Goal: Task Accomplishment & Management: Manage account settings

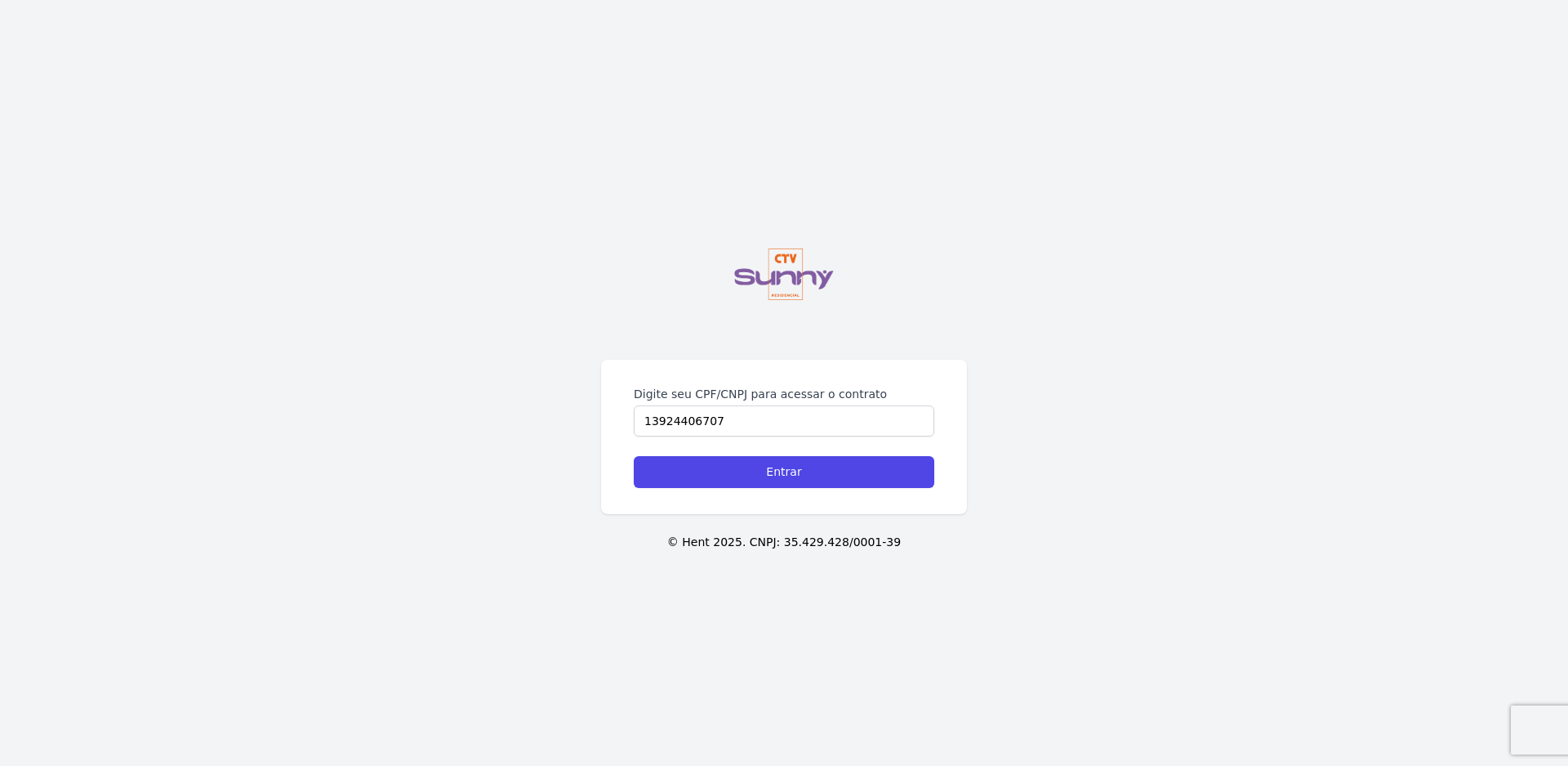
type input "13924406707"
click at [634, 456] on input "Entrar" at bounding box center [784, 471] width 300 height 32
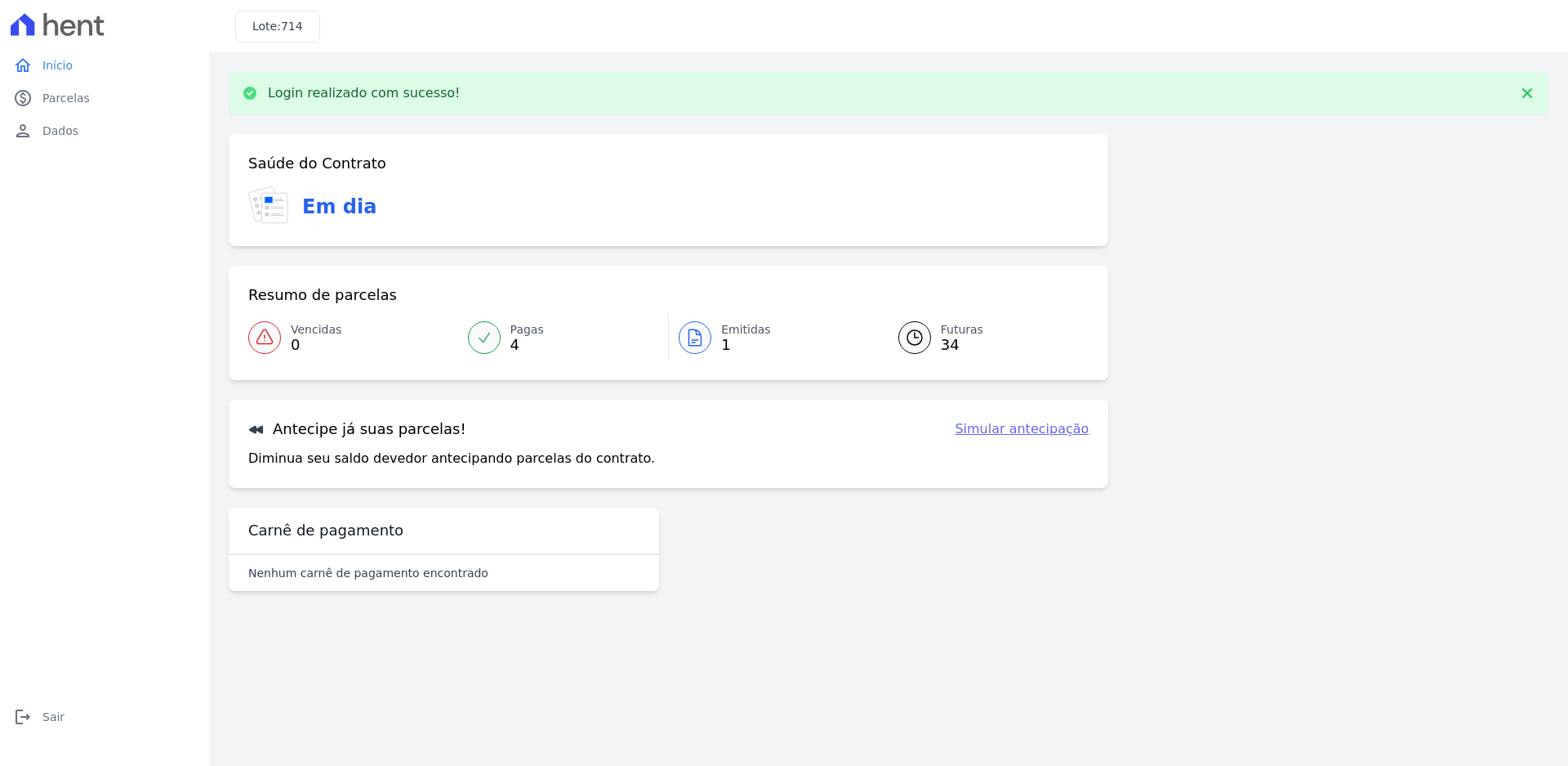
click at [699, 337] on icon at bounding box center [695, 337] width 20 height 20
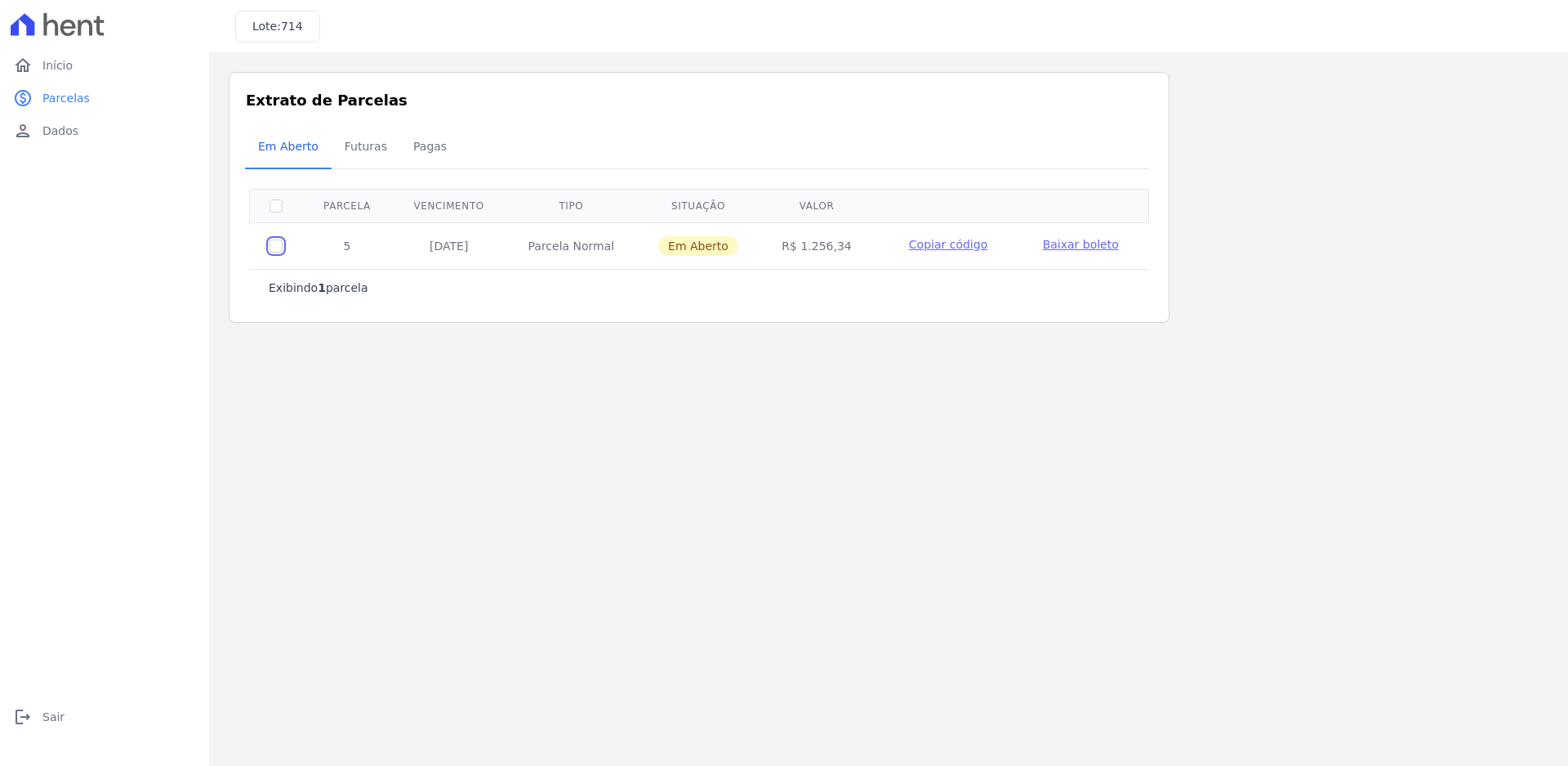
click at [277, 250] on input "checkbox" at bounding box center [276, 245] width 13 height 13
checkbox input "true"
click at [1062, 243] on span "Baixar boleto" at bounding box center [1081, 243] width 76 height 13
click at [76, 96] on span "Parcelas" at bounding box center [67, 97] width 48 height 16
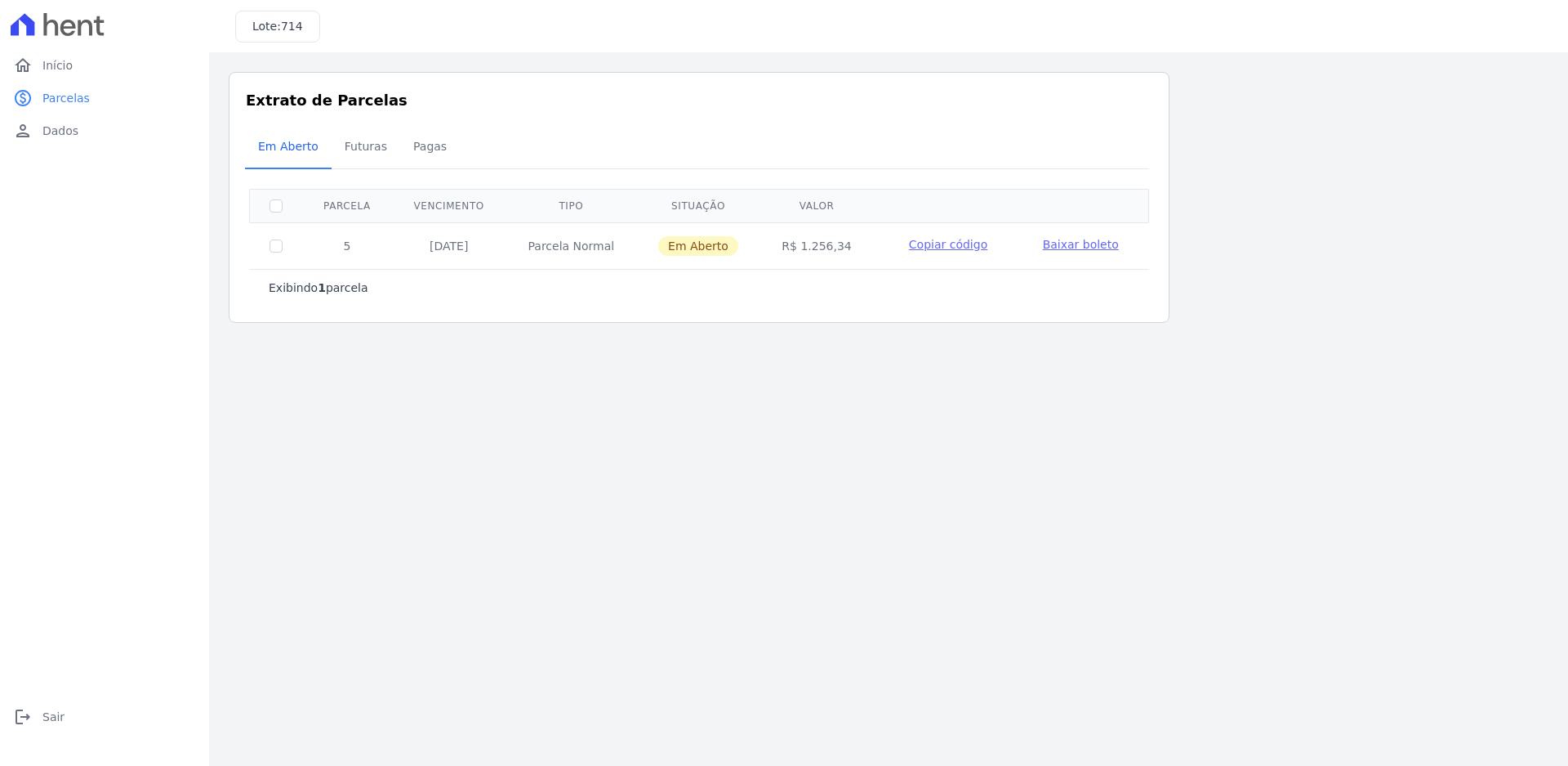
click at [76, 96] on span "Parcelas" at bounding box center [67, 97] width 48 height 16
click at [23, 133] on icon "person" at bounding box center [22, 131] width 20 height 20
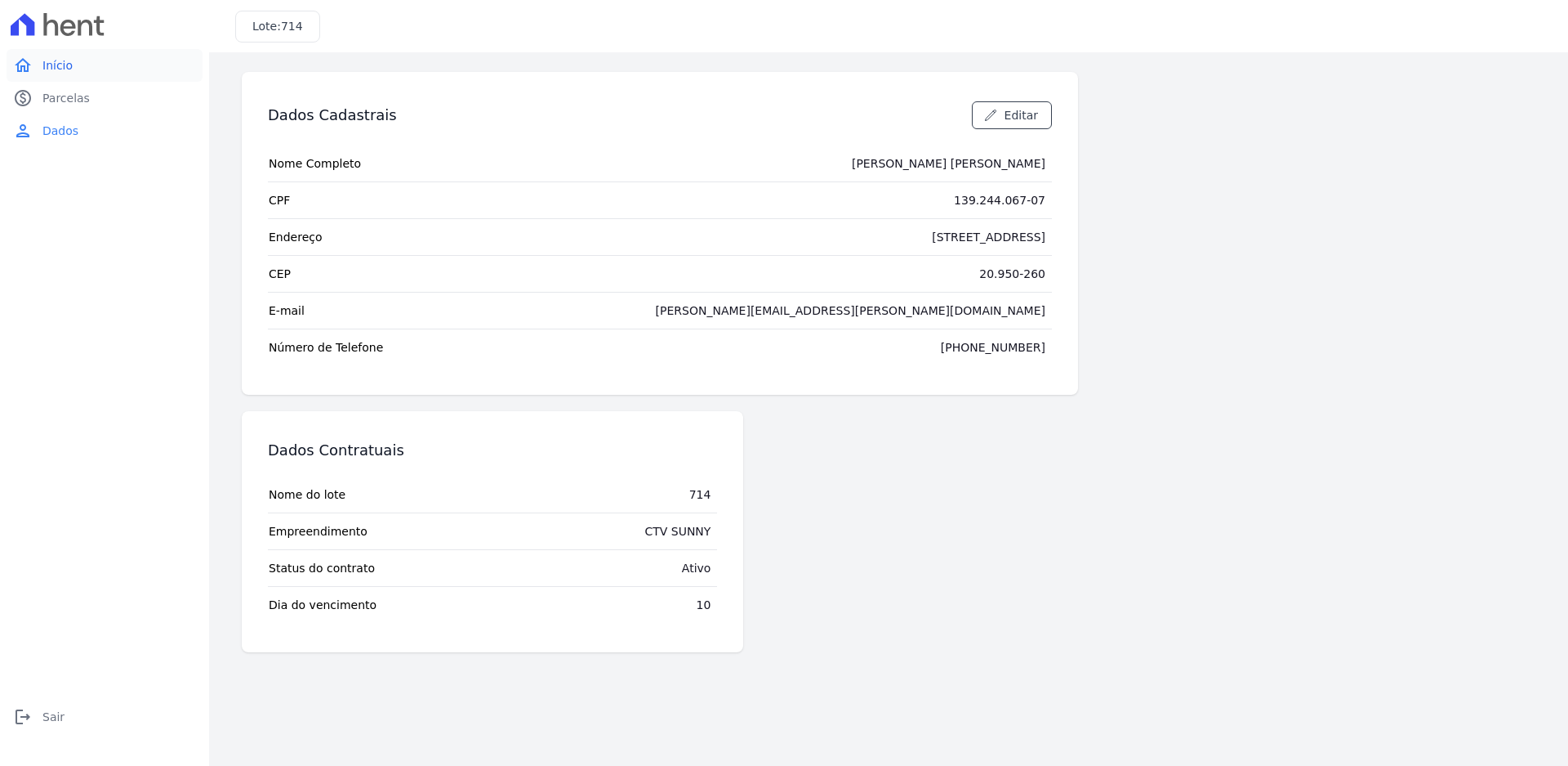
click at [59, 57] on span "Início" at bounding box center [57, 65] width 30 height 16
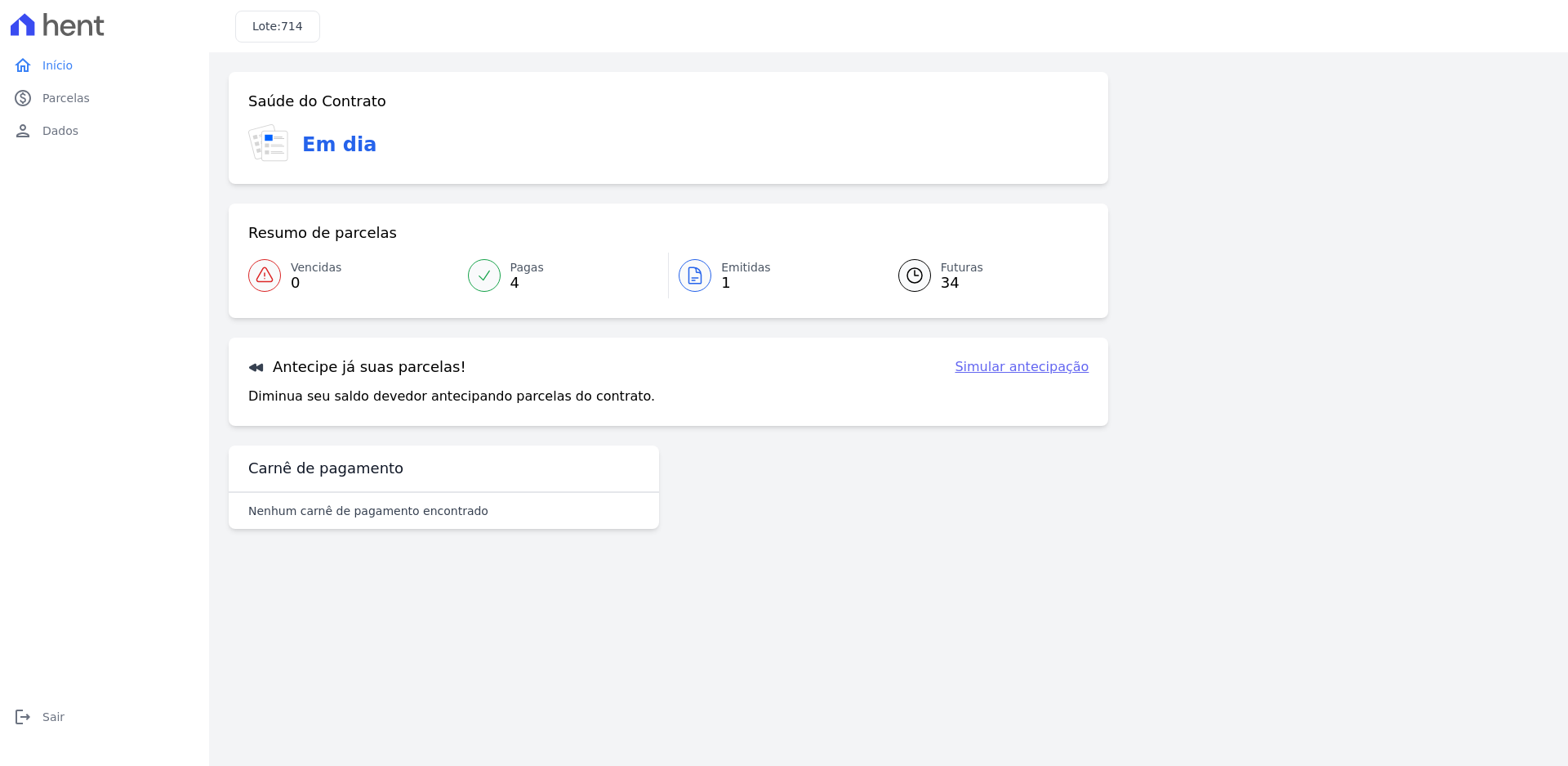
click at [59, 57] on span "Início" at bounding box center [57, 65] width 30 height 16
click at [60, 57] on span "Início" at bounding box center [57, 65] width 30 height 16
click at [59, 63] on span "Início" at bounding box center [57, 65] width 30 height 16
click at [489, 286] on div at bounding box center [484, 275] width 32 height 32
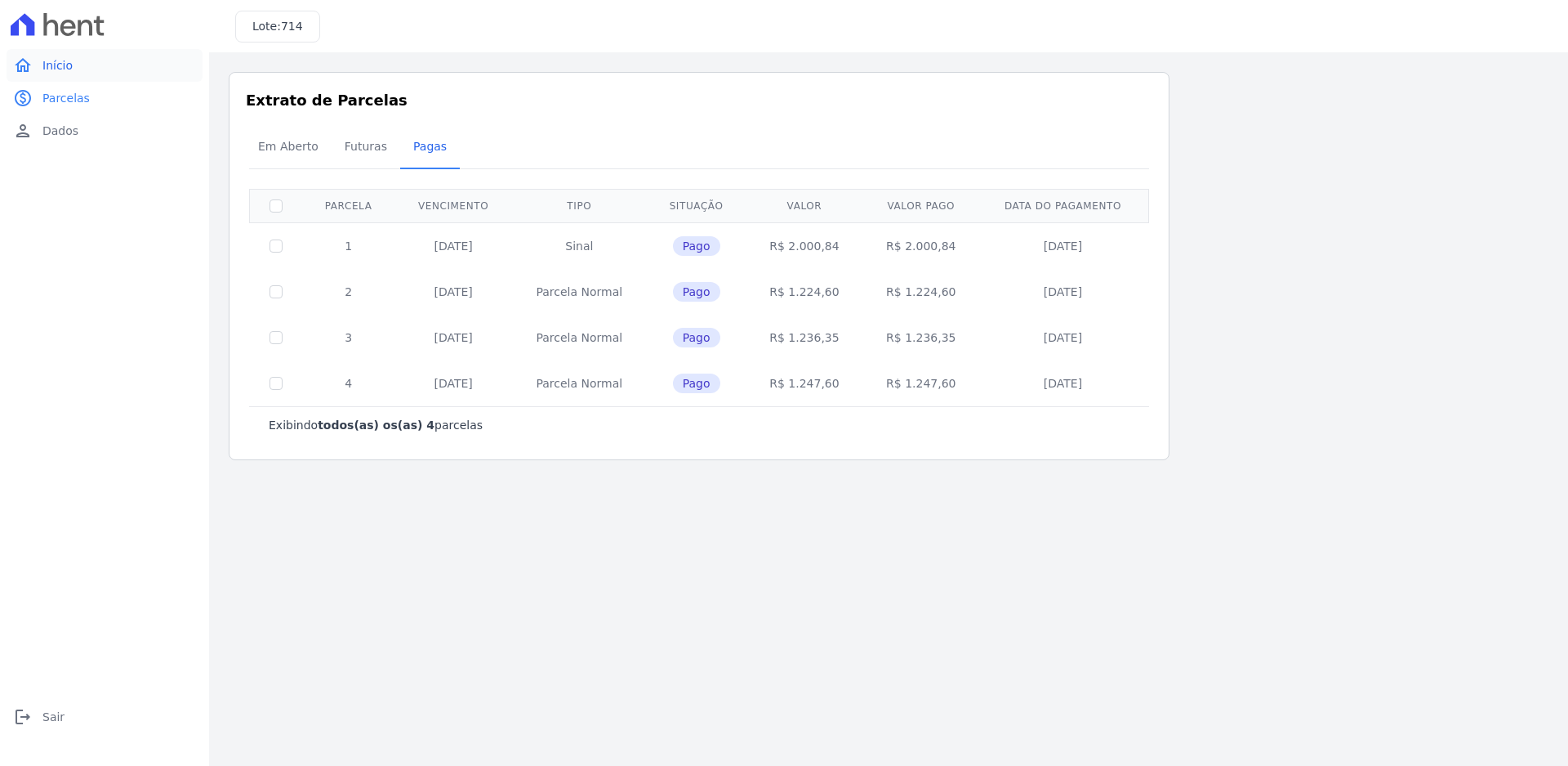
click at [85, 73] on link "home Início" at bounding box center [105, 65] width 196 height 32
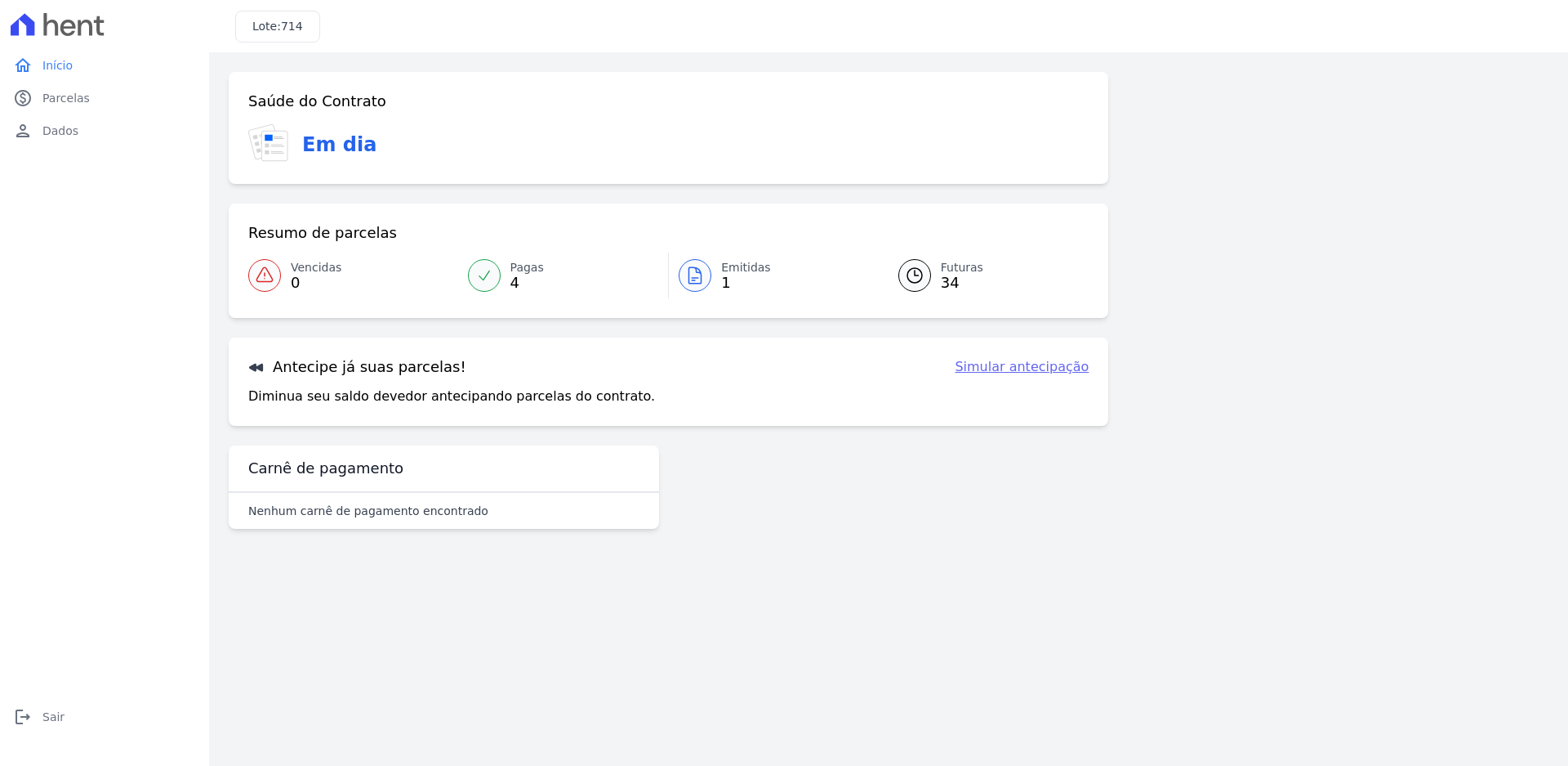
click at [929, 266] on link "Futuras 34" at bounding box center [984, 276] width 211 height 46
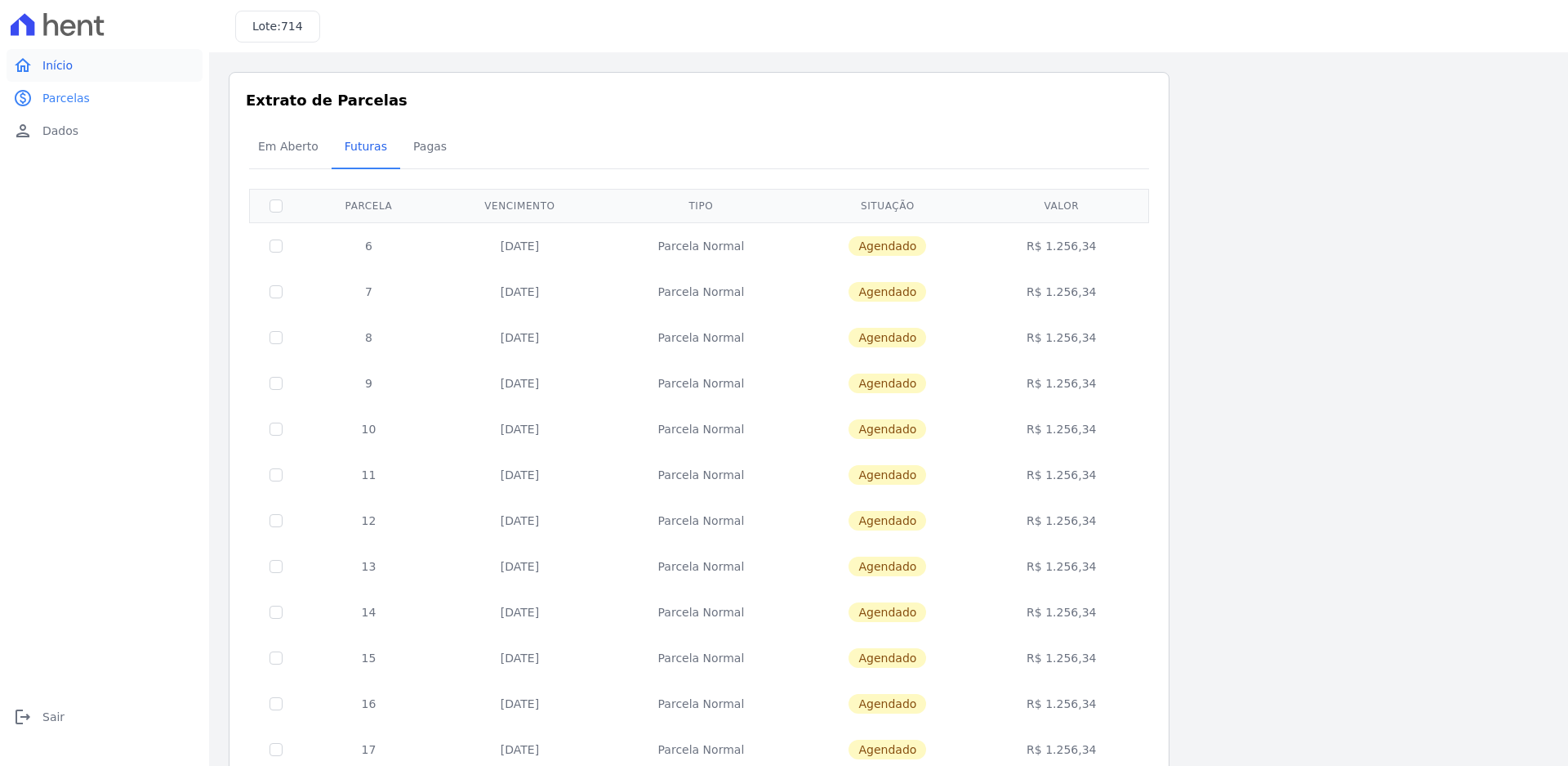
click at [82, 71] on link "home Início" at bounding box center [105, 65] width 196 height 32
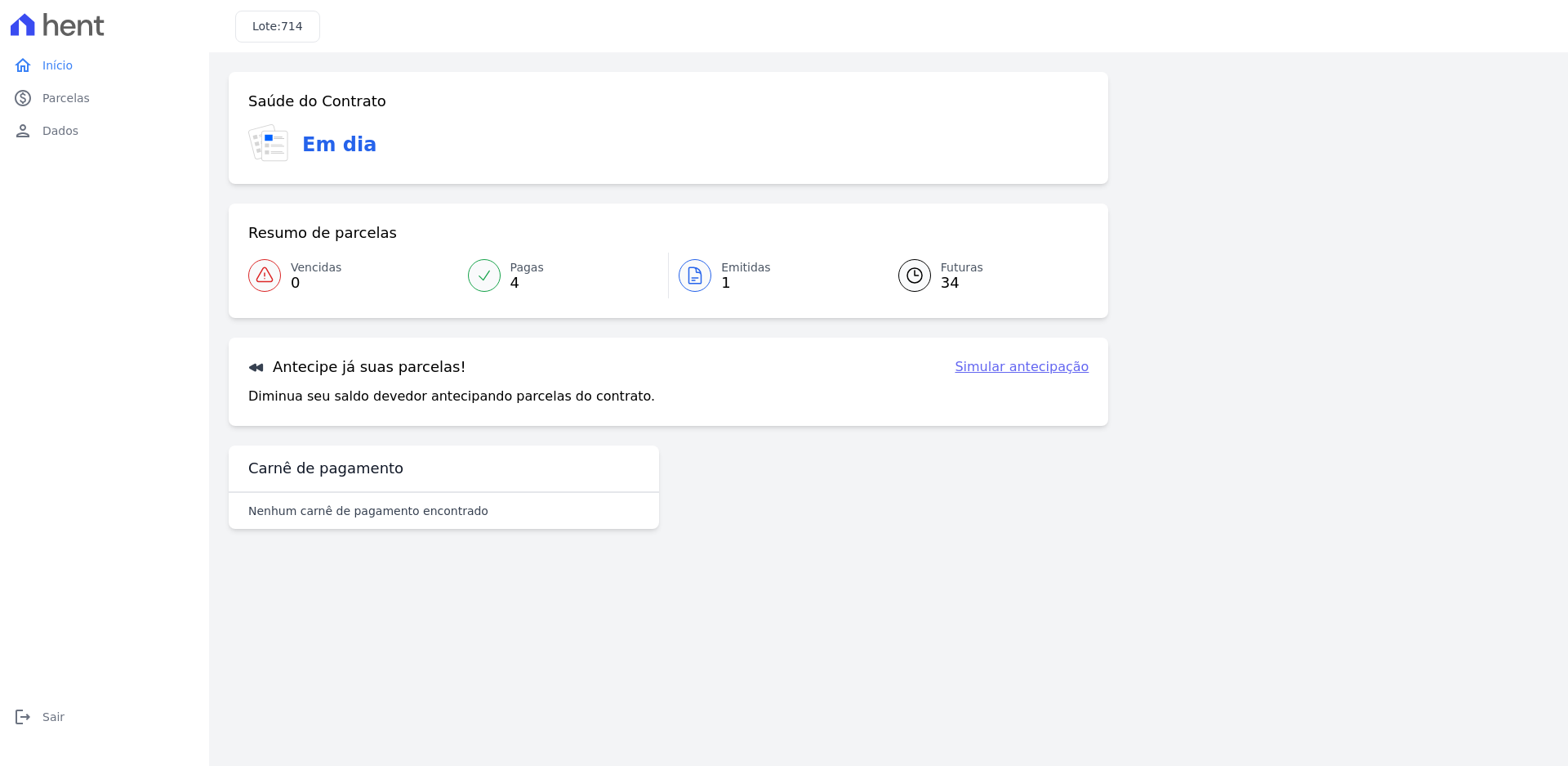
click at [406, 517] on p "Nenhum carnê de pagamento encontrado" at bounding box center [368, 511] width 240 height 16
click at [25, 711] on icon "logout" at bounding box center [22, 716] width 20 height 20
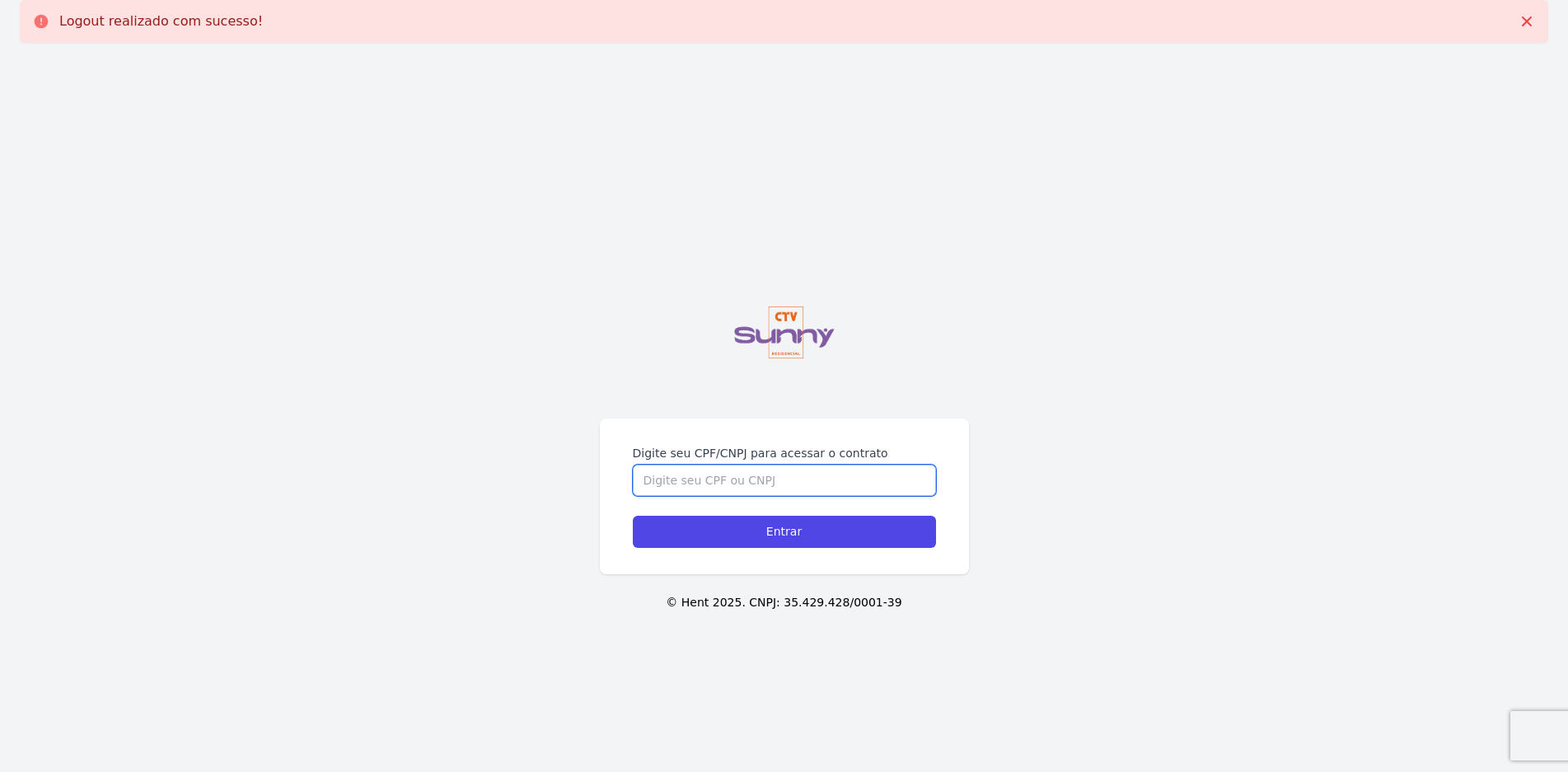
click at [776, 482] on input "Digite seu CPF/CNPJ para acessar o contrato" at bounding box center [784, 480] width 303 height 31
type input "13924406707"
click at [633, 516] on input "Entrar" at bounding box center [784, 531] width 303 height 32
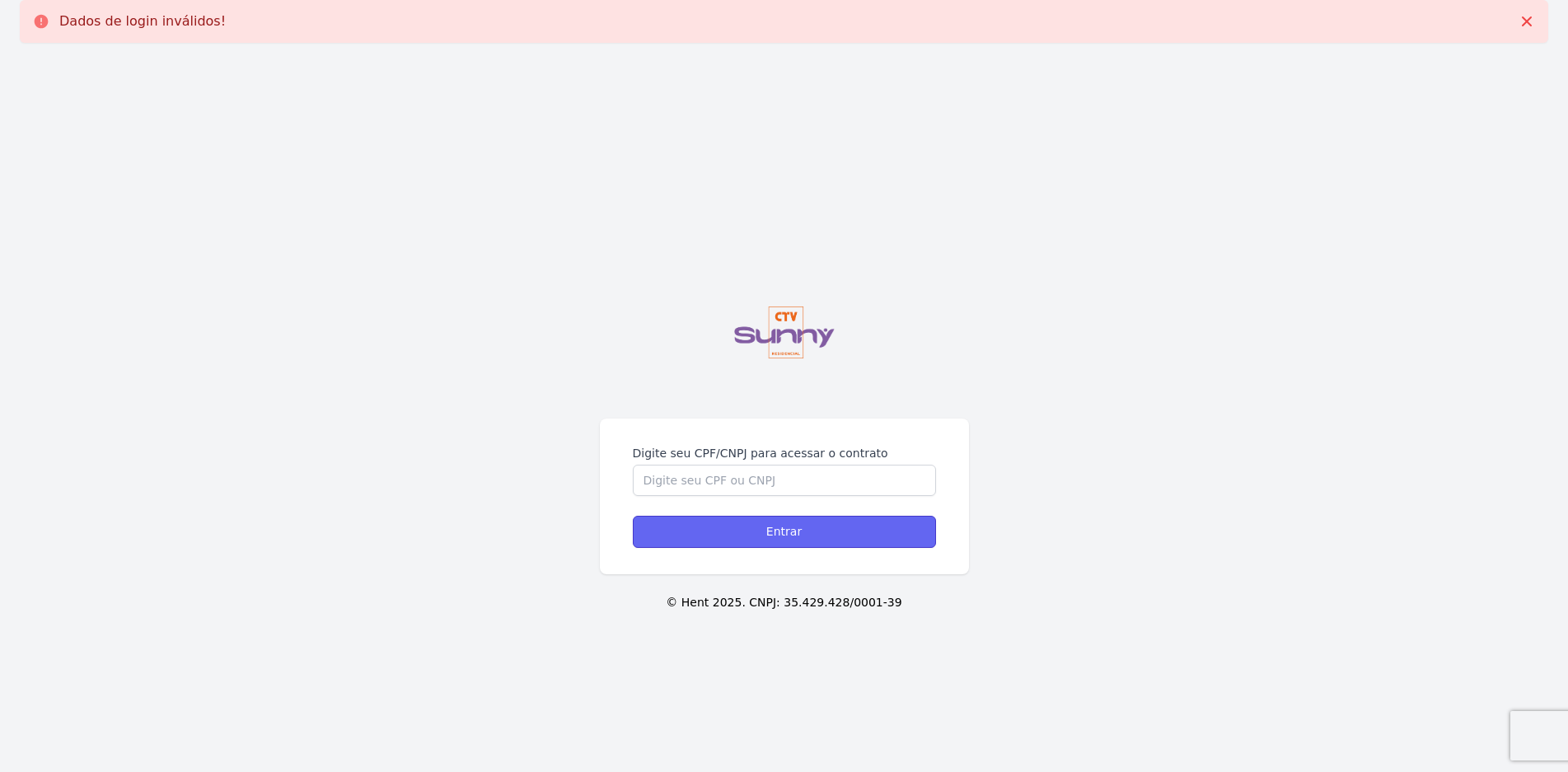
click at [781, 543] on input "Entrar" at bounding box center [784, 531] width 303 height 32
type input "13924406707"
click at [765, 540] on input "Entrar" at bounding box center [784, 531] width 303 height 32
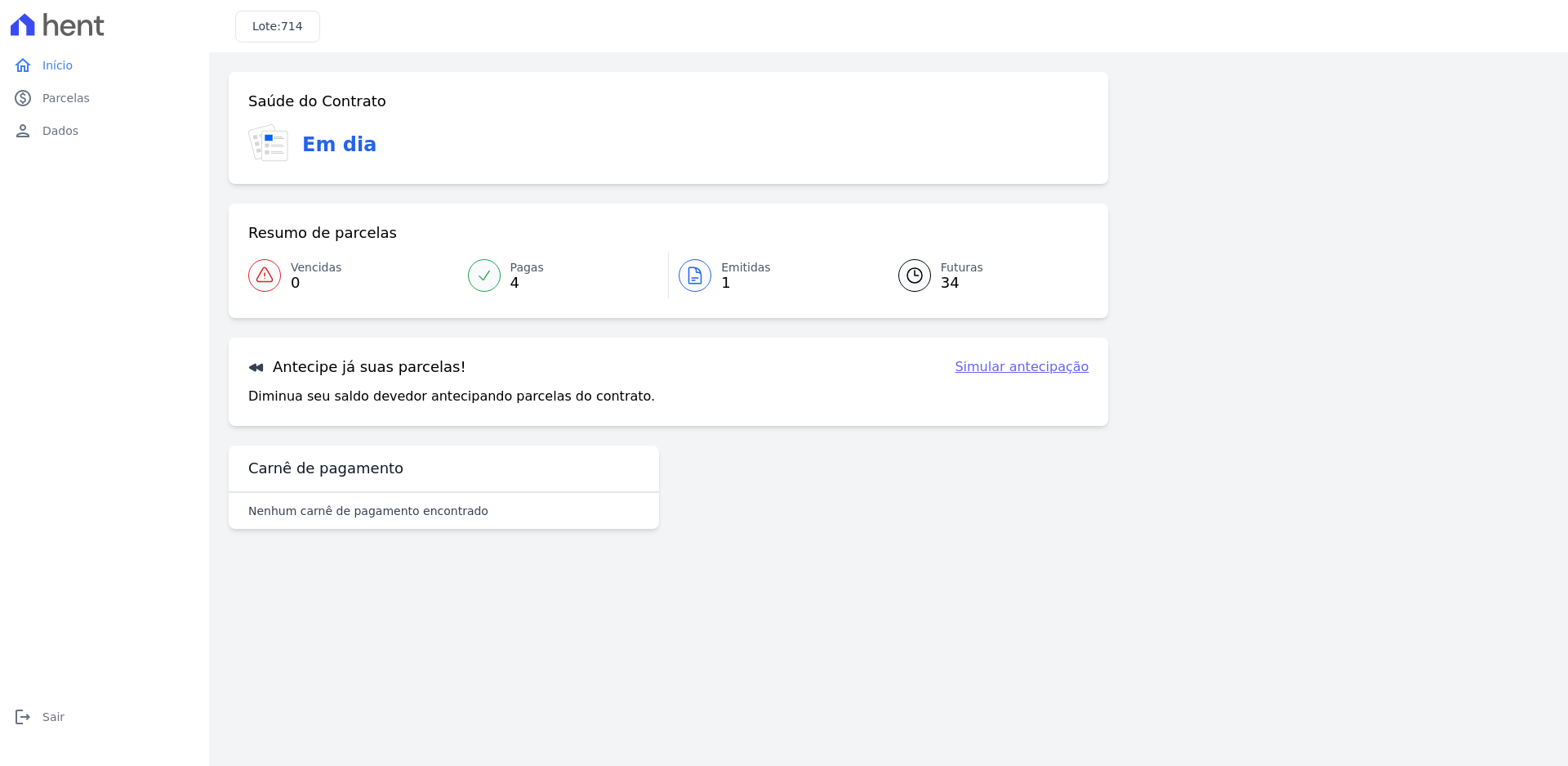
click at [490, 270] on icon at bounding box center [484, 275] width 16 height 16
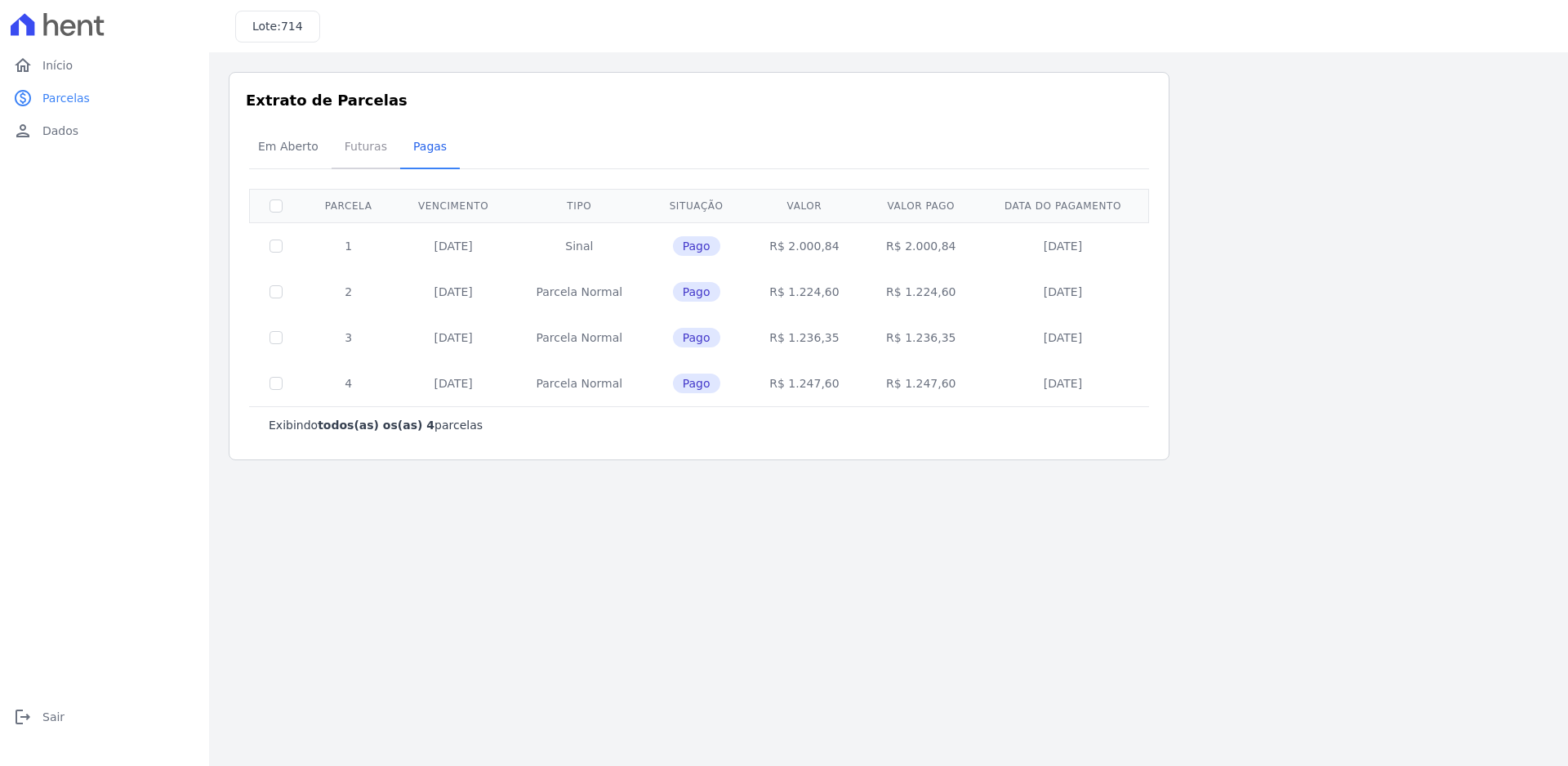
click at [340, 151] on span "Futuras" at bounding box center [365, 146] width 62 height 32
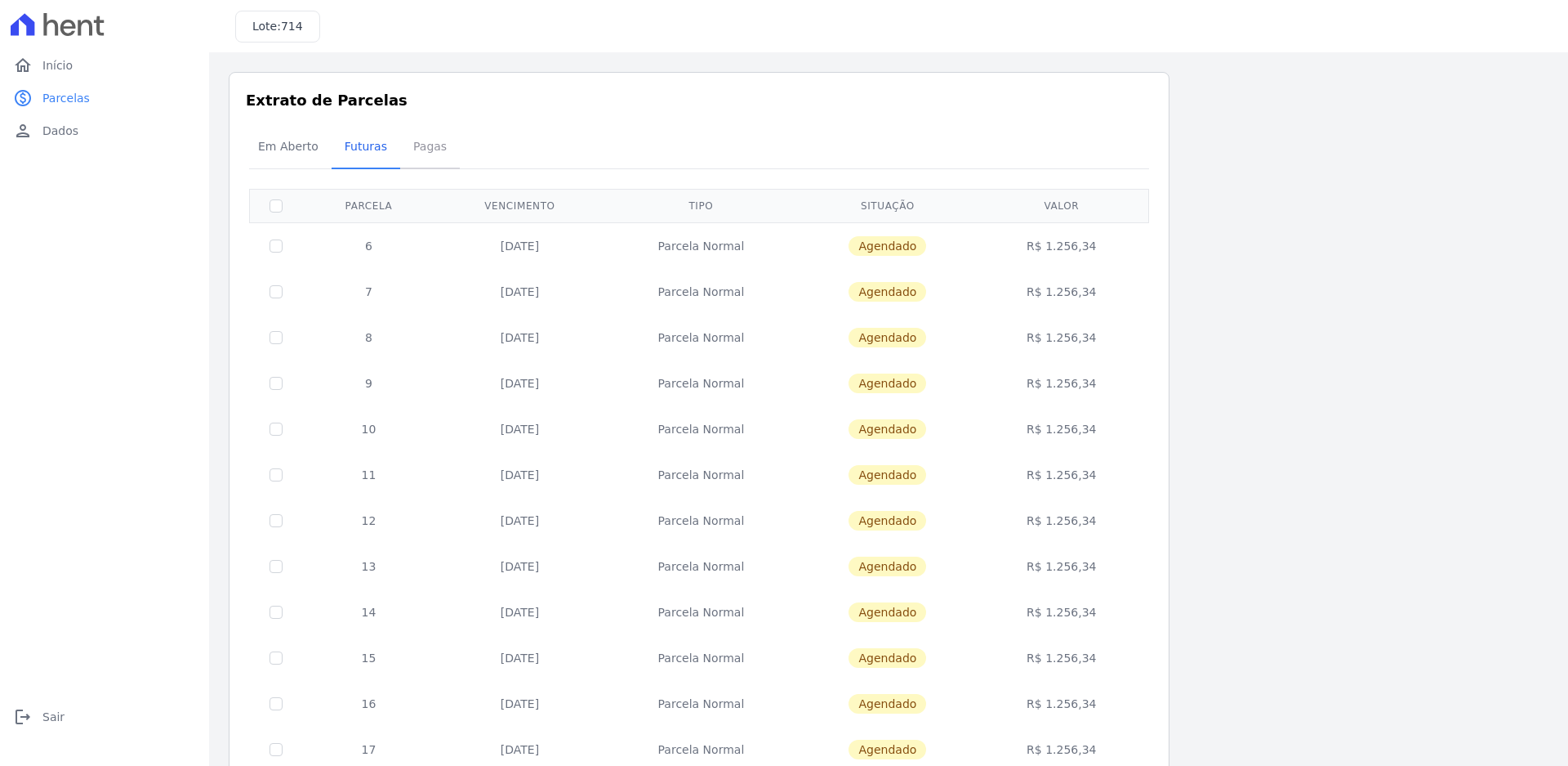
click at [404, 161] on span "Pagas" at bounding box center [430, 146] width 53 height 32
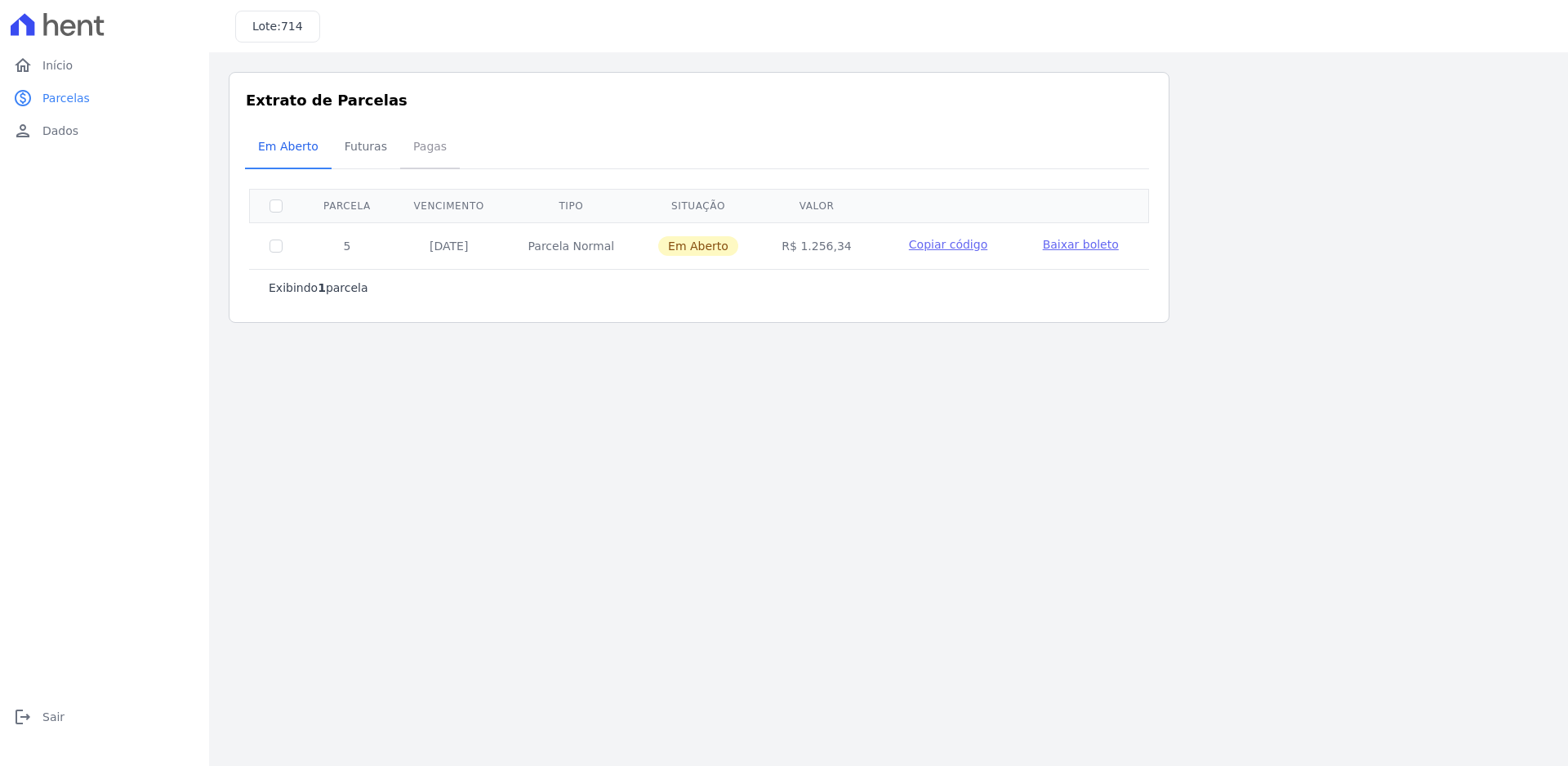
click at [421, 161] on span "Pagas" at bounding box center [430, 146] width 53 height 32
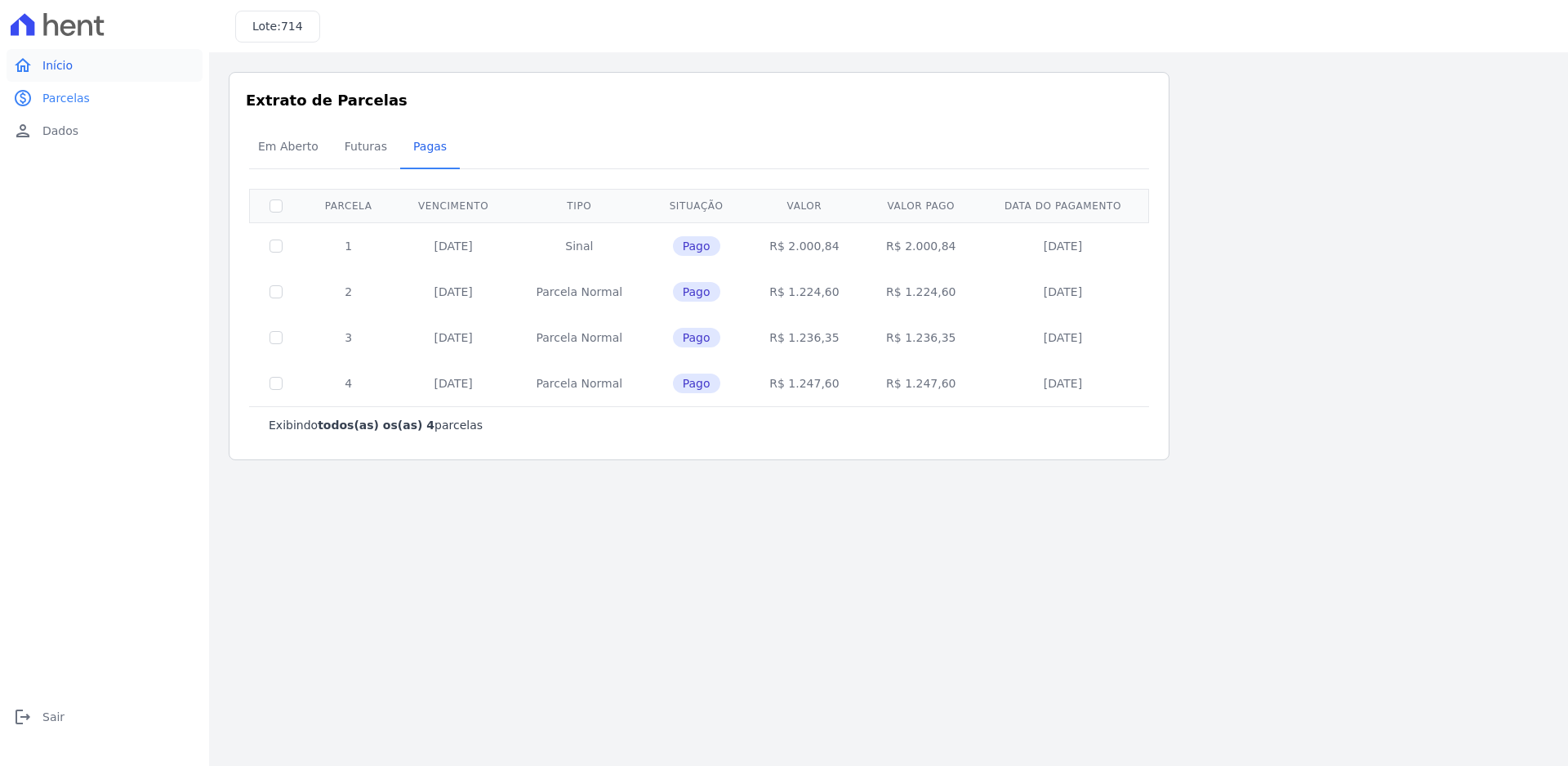
click at [73, 67] on link "home Início" at bounding box center [105, 65] width 196 height 32
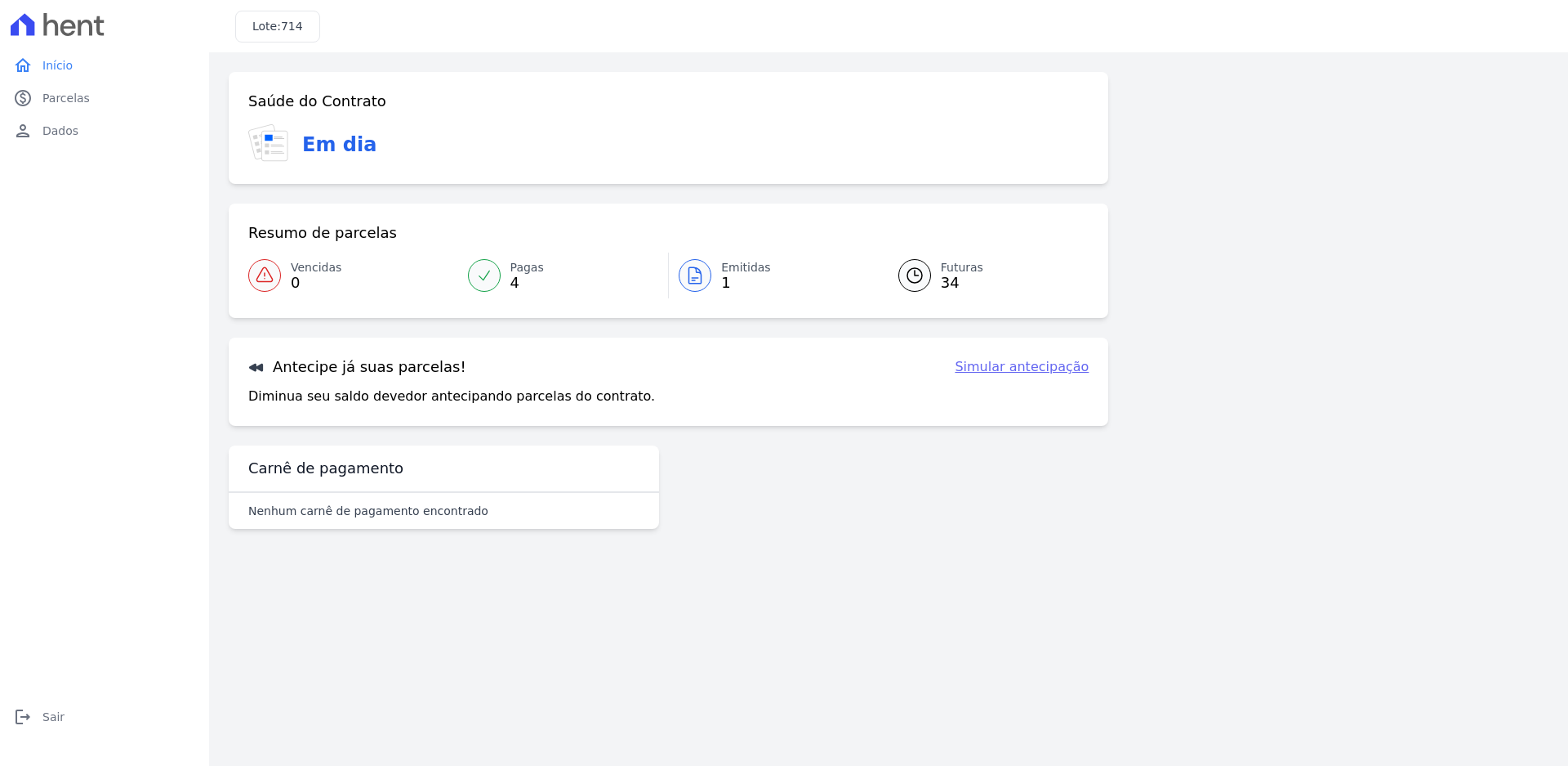
click at [267, 31] on h3 "Lote: 714" at bounding box center [277, 26] width 50 height 17
click at [277, 143] on icon at bounding box center [275, 146] width 26 height 29
click at [273, 284] on icon at bounding box center [265, 275] width 20 height 20
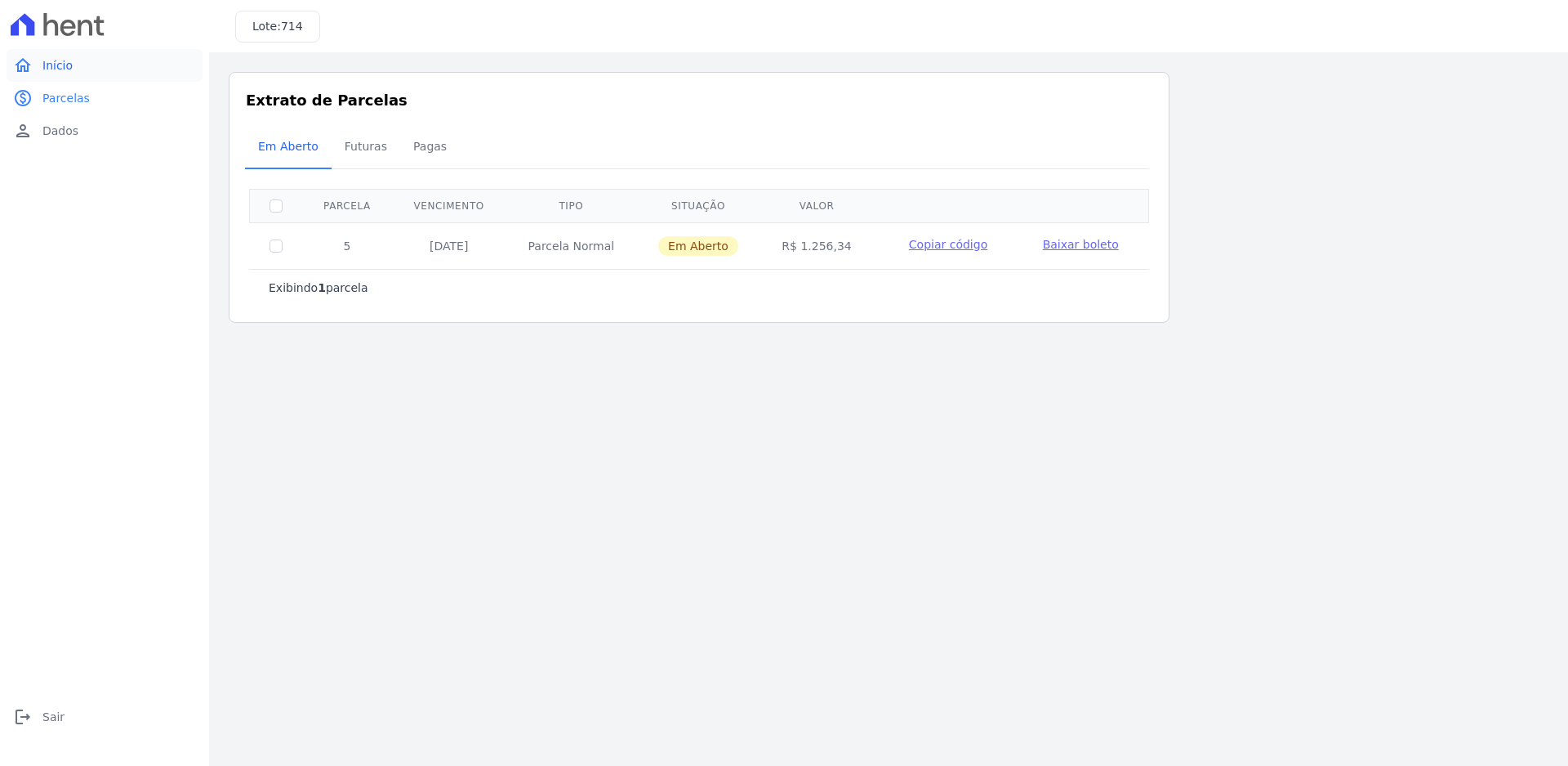
click at [84, 71] on link "home Início" at bounding box center [105, 65] width 196 height 32
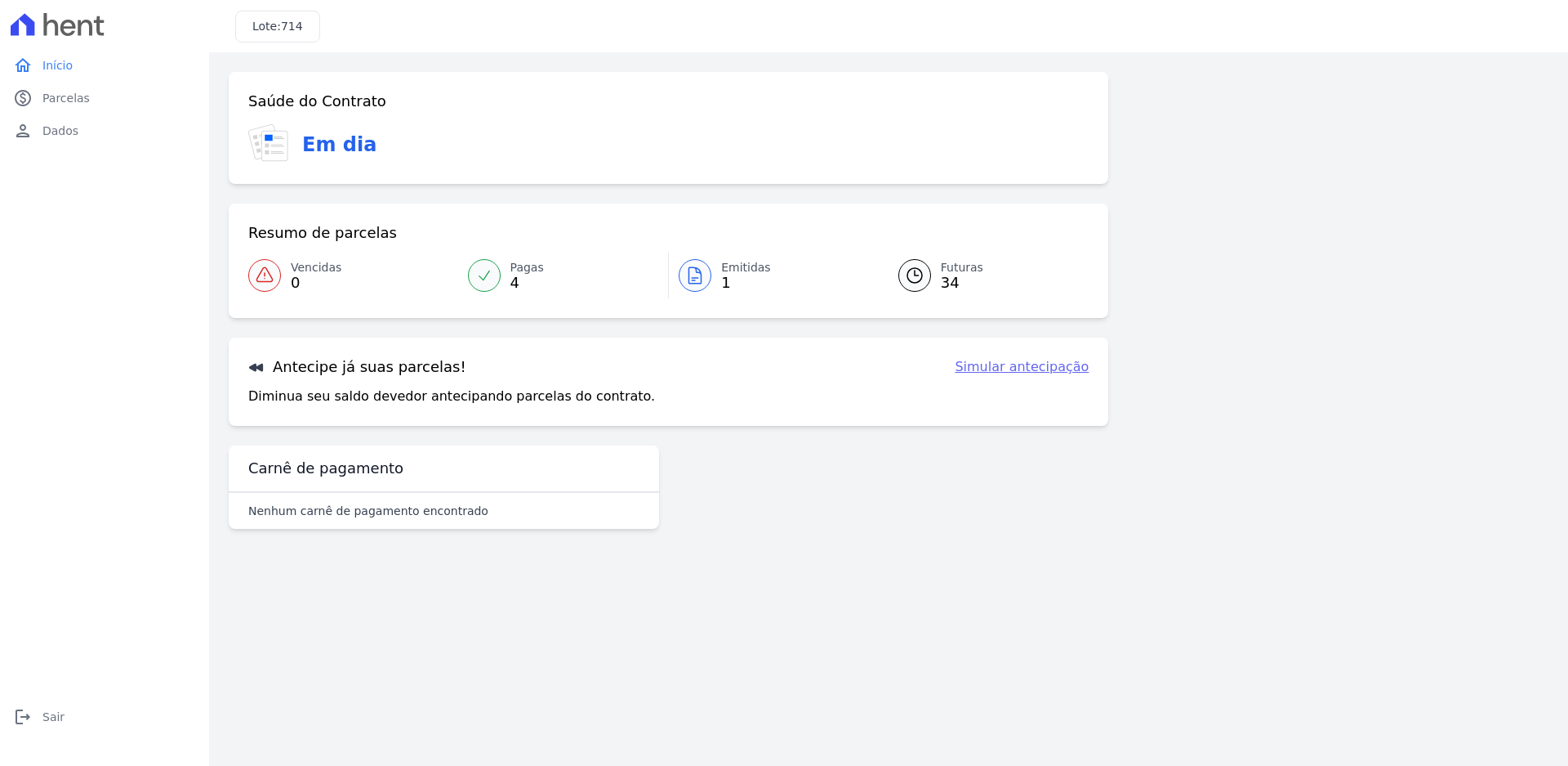
click at [273, 275] on icon at bounding box center [265, 275] width 20 height 20
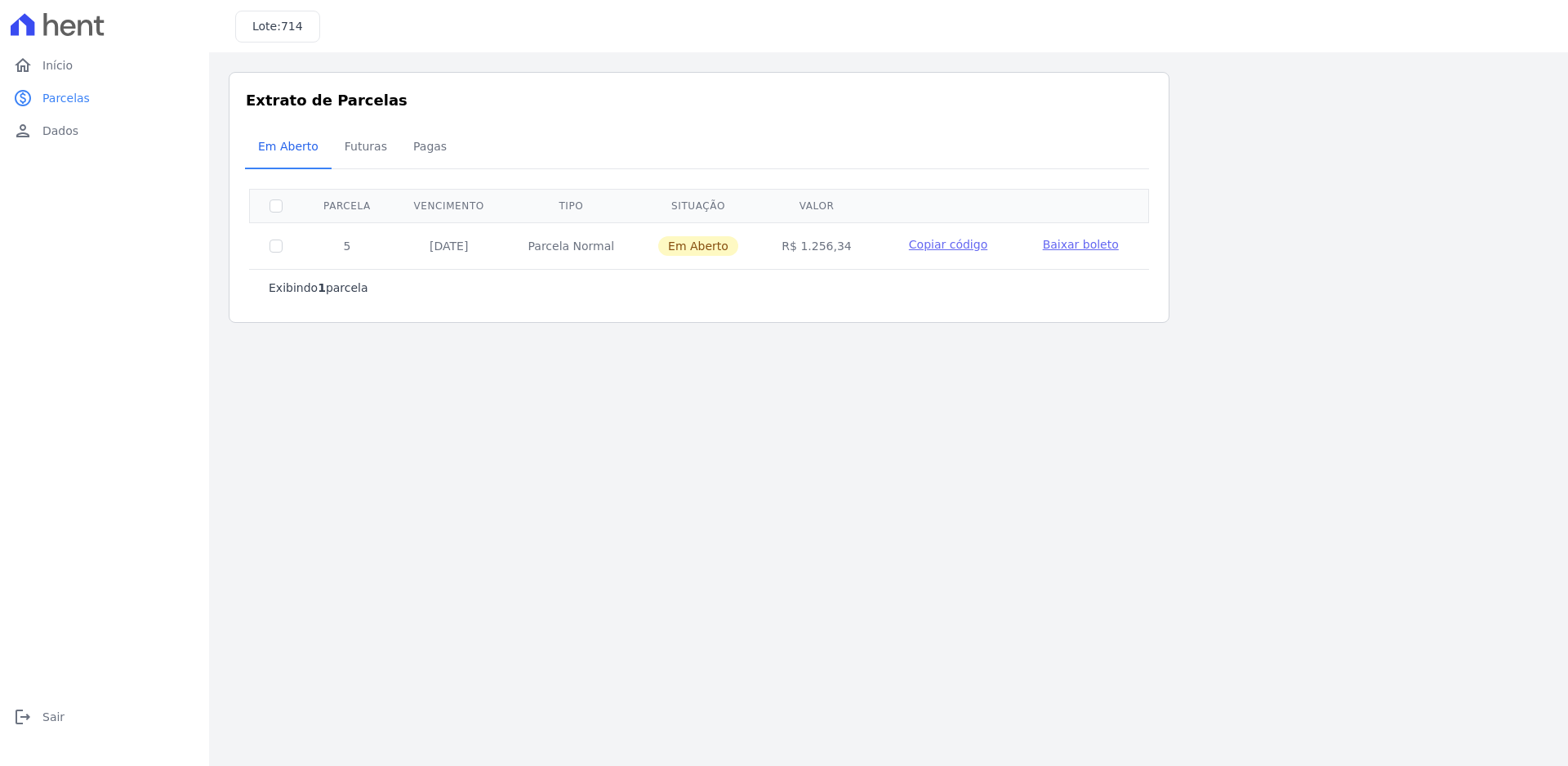
click at [1082, 242] on span "Baixar boleto" at bounding box center [1081, 243] width 76 height 13
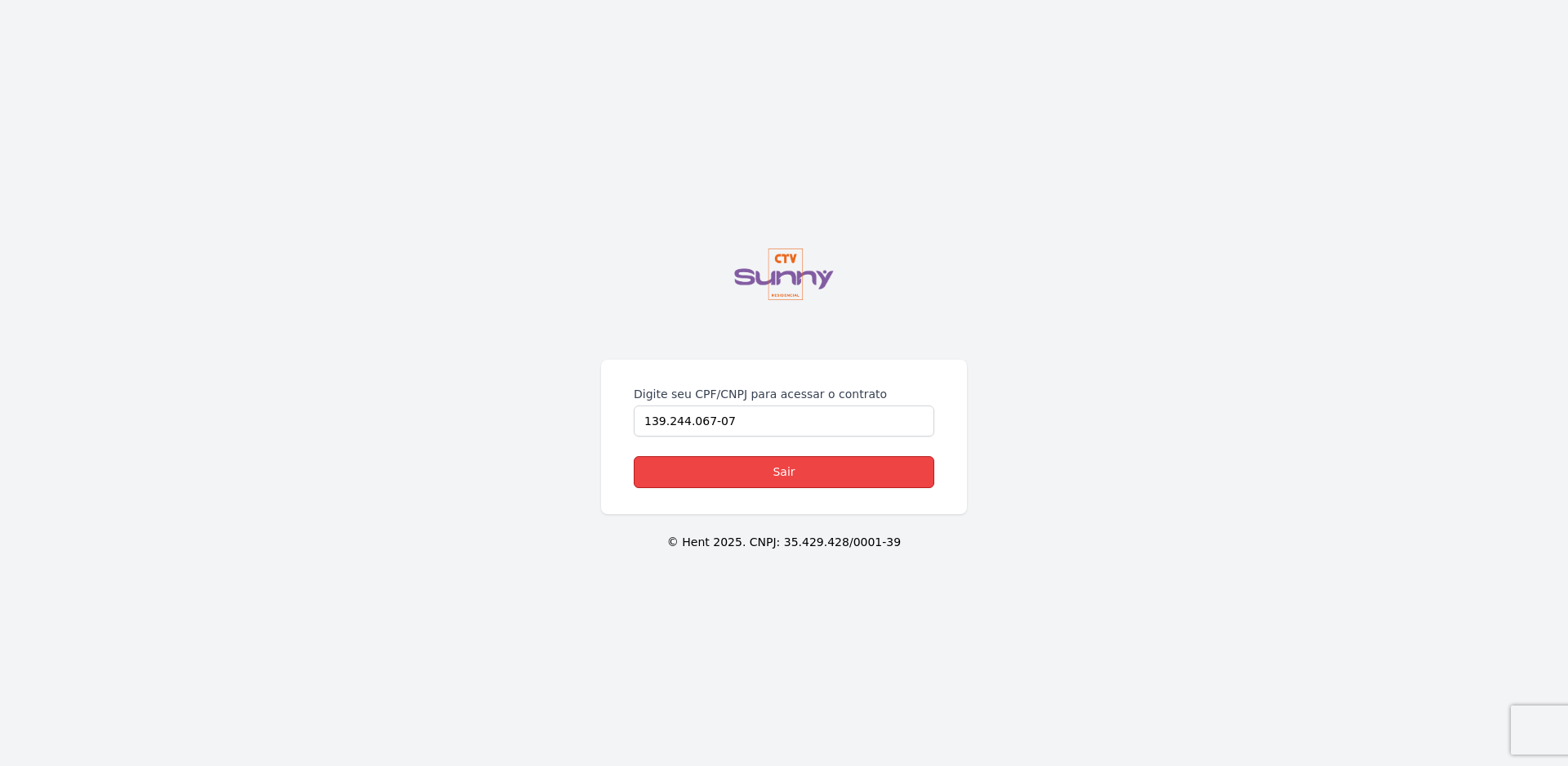
click at [853, 459] on link "Sair" at bounding box center [784, 471] width 300 height 32
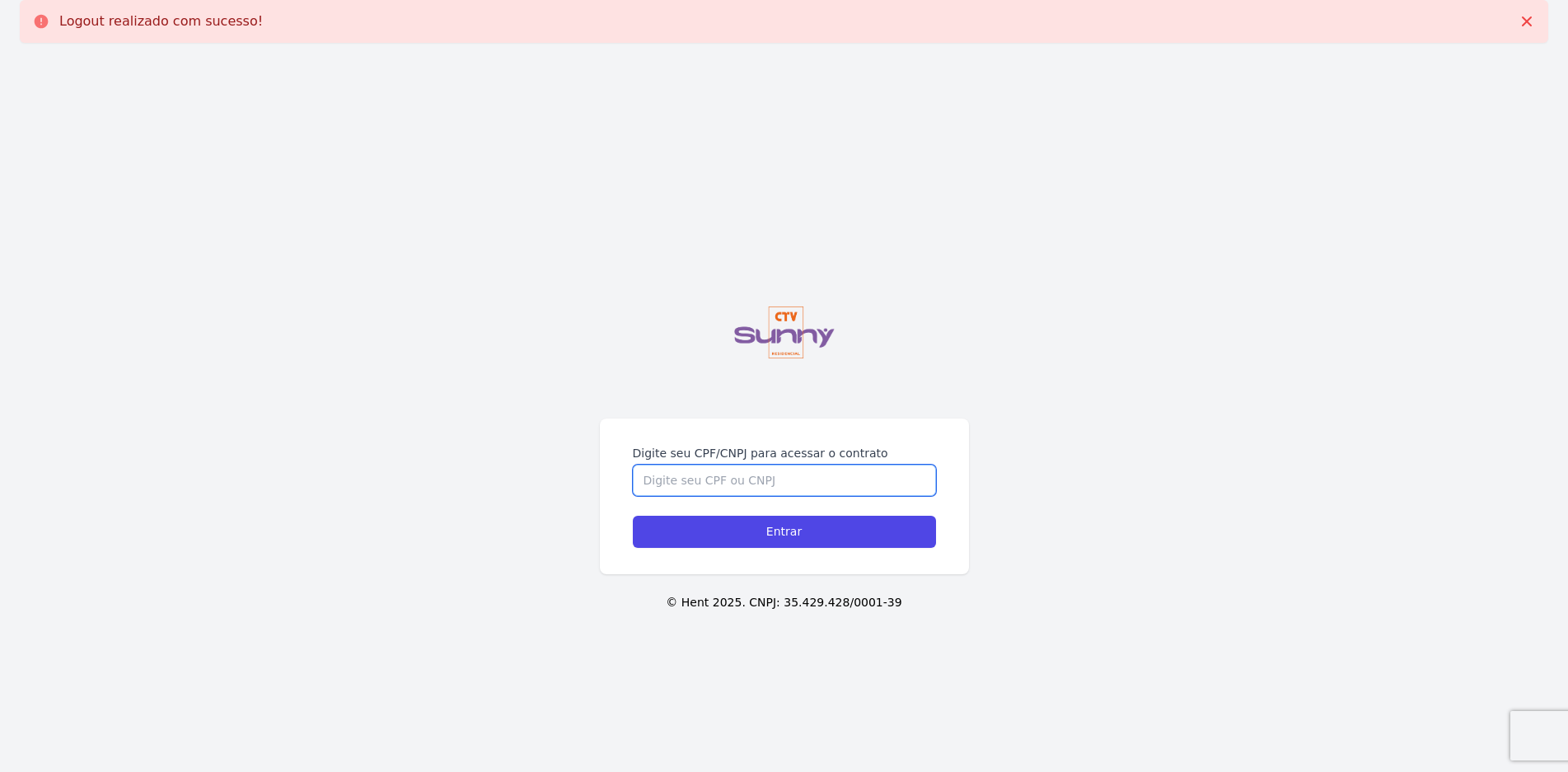
click at [809, 478] on input "Digite seu CPF/CNPJ para acessar o contrato" at bounding box center [784, 480] width 303 height 31
type input "13924406707"
click at [633, 516] on input "Entrar" at bounding box center [784, 531] width 303 height 32
click at [805, 479] on input "Digite seu CPF/CNPJ para acessar o contrato" at bounding box center [784, 480] width 303 height 31
type input "13924406707"
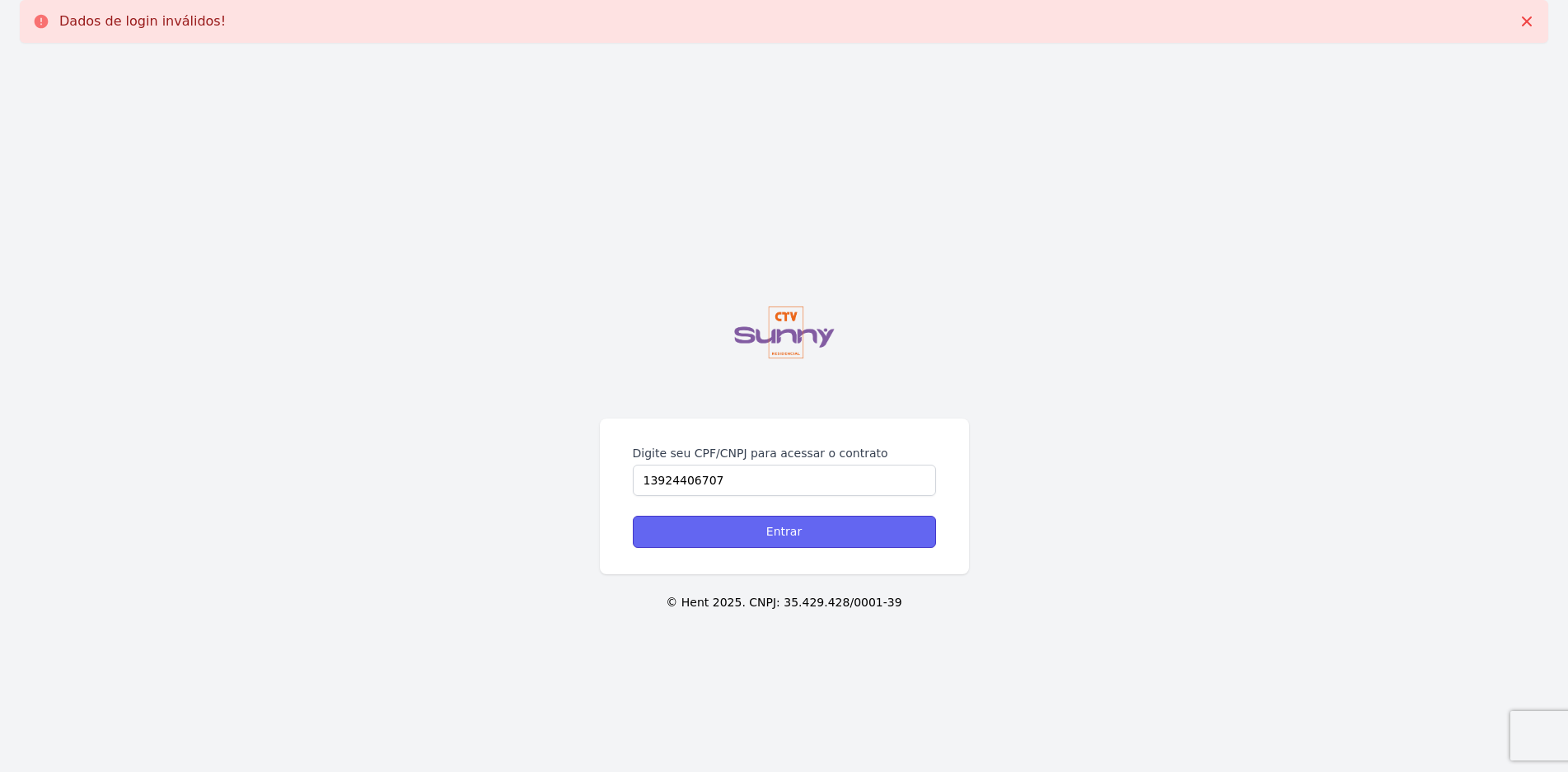
click at [867, 534] on input "Entrar" at bounding box center [784, 531] width 303 height 32
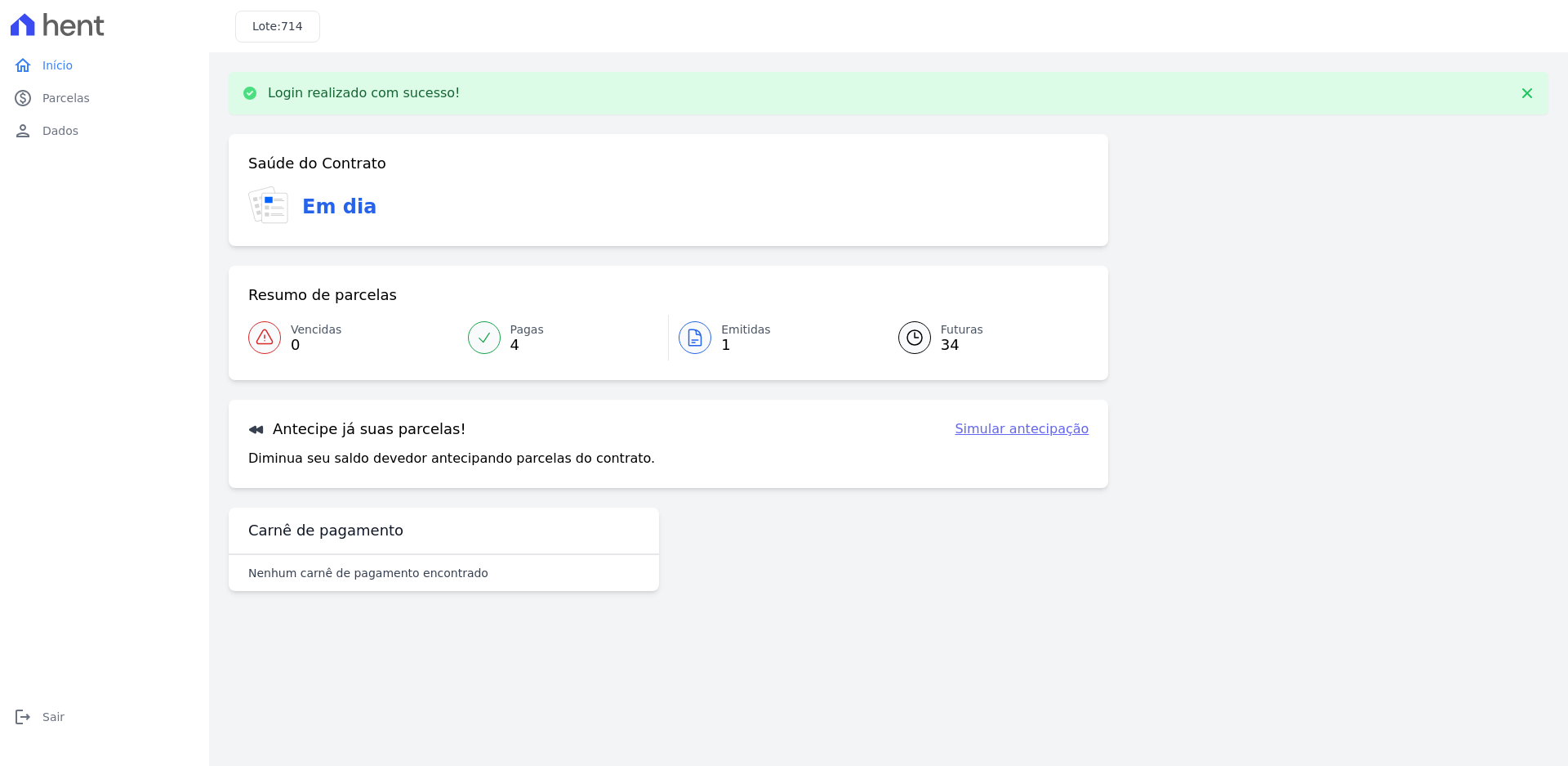
click at [487, 337] on icon at bounding box center [484, 336] width 10 height 9
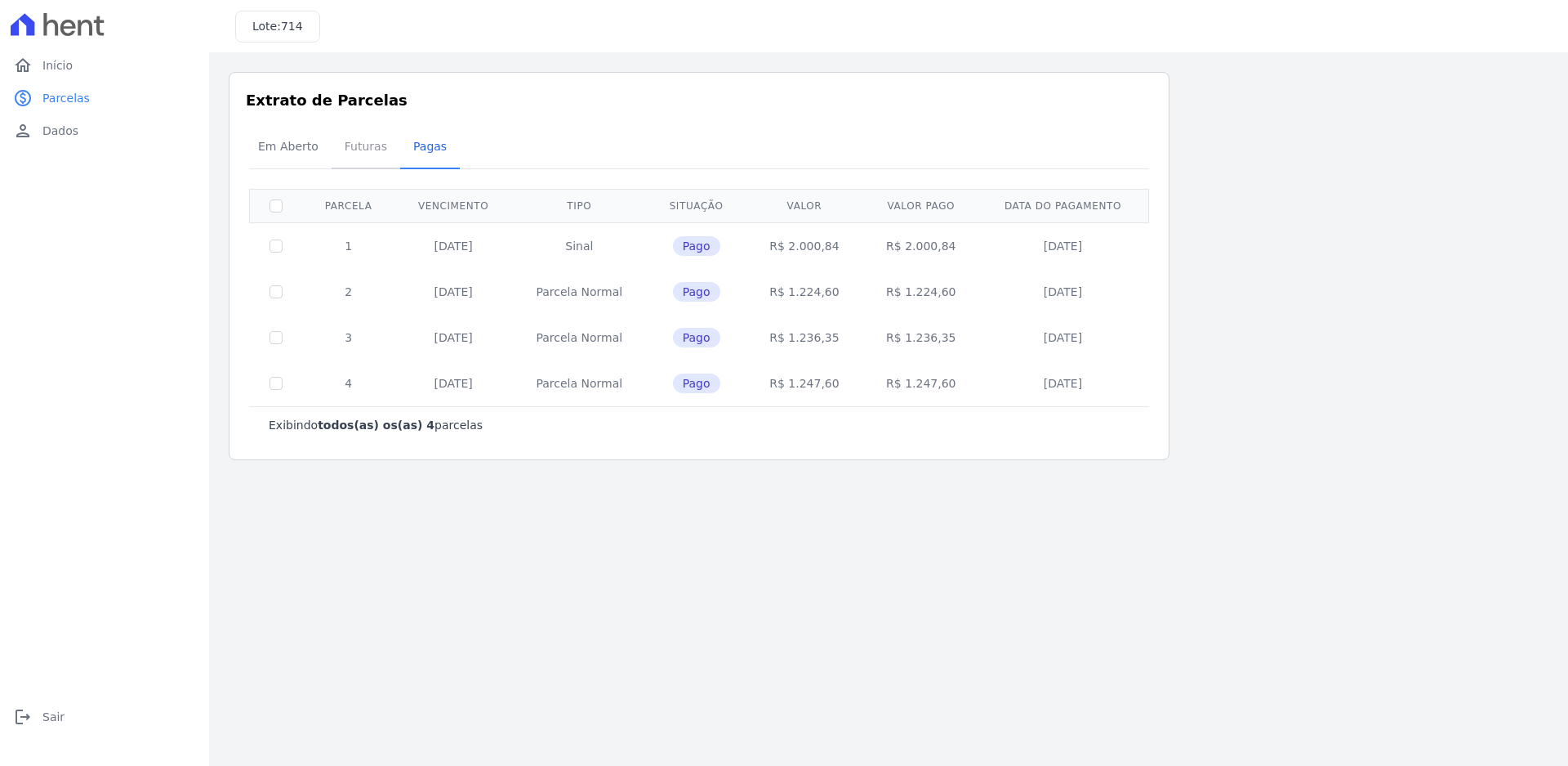
click at [341, 148] on span "Futuras" at bounding box center [365, 146] width 62 height 32
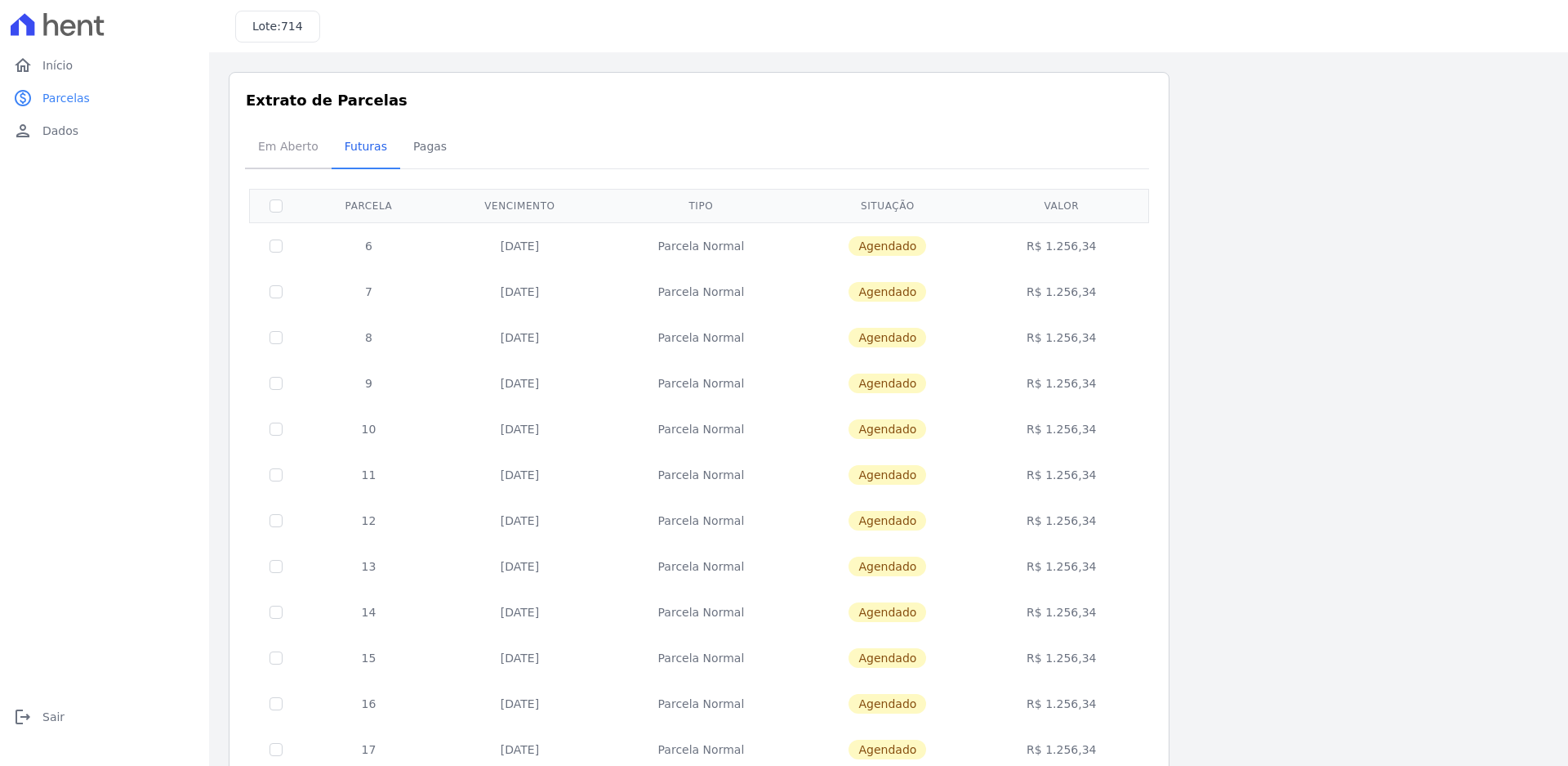
click at [292, 148] on span "Em Aberto" at bounding box center [289, 146] width 80 height 32
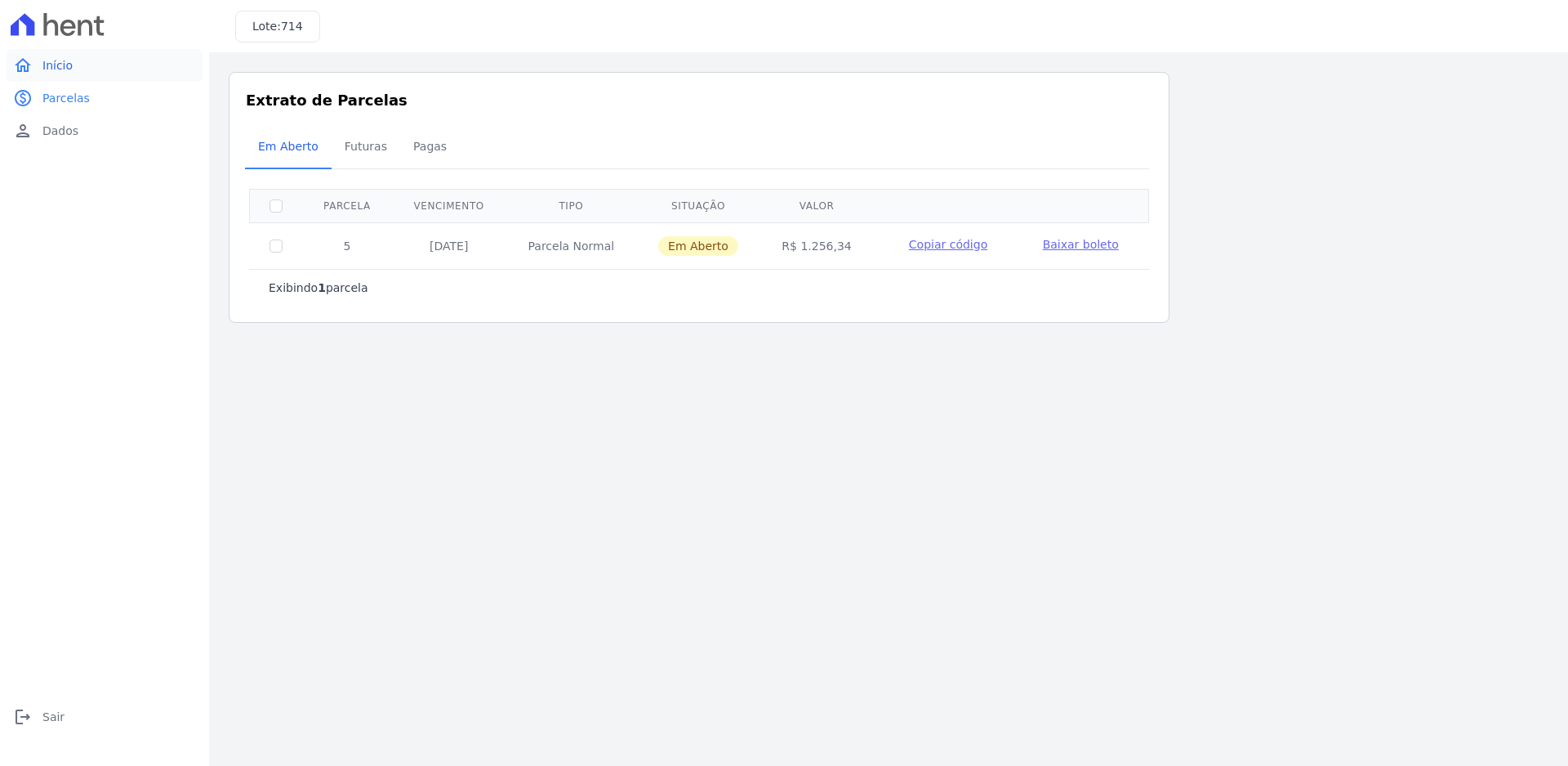
click at [108, 56] on link "home Início" at bounding box center [105, 65] width 196 height 32
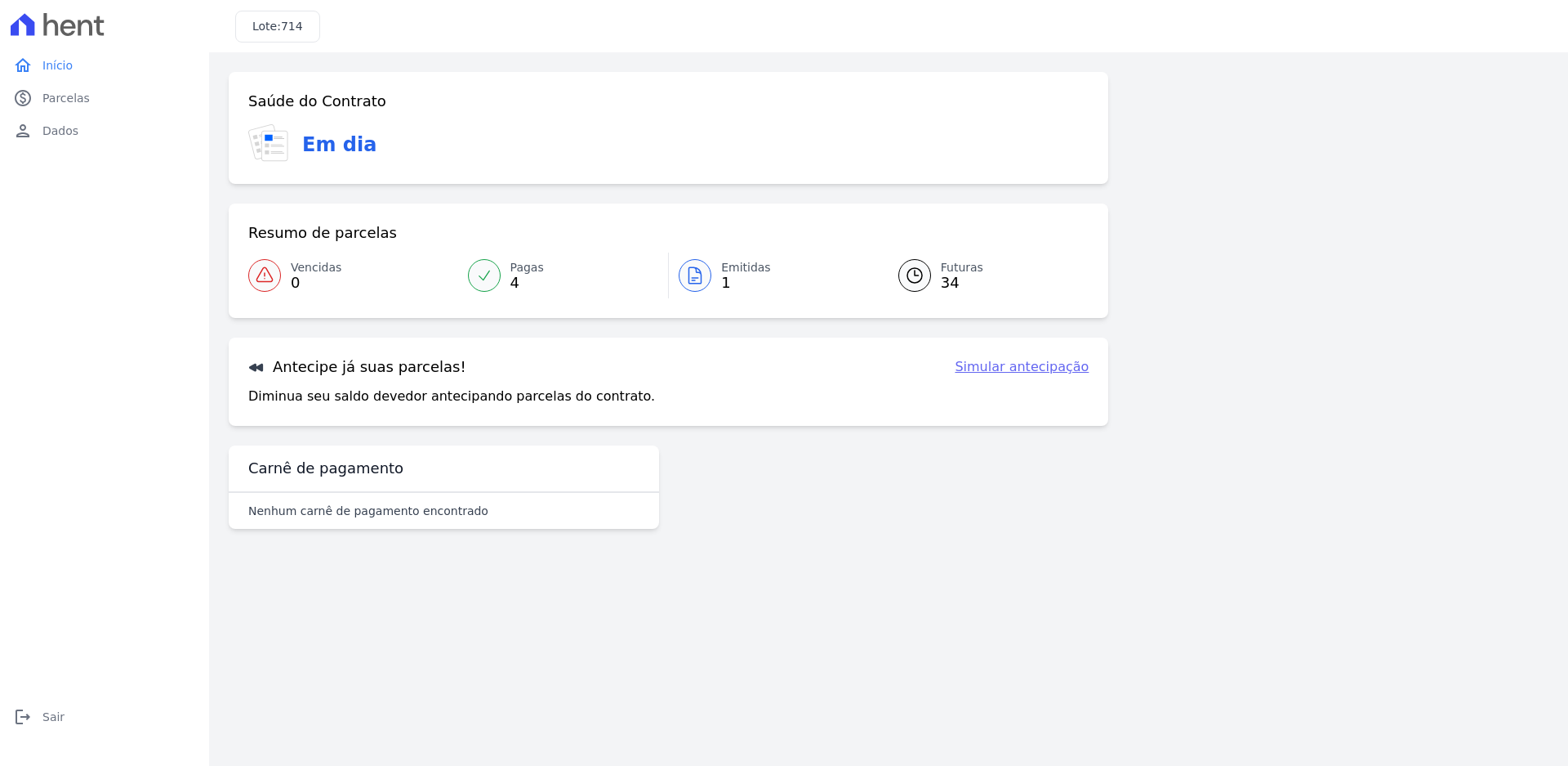
click at [399, 475] on div "Carnê de pagamento" at bounding box center [444, 468] width 391 height 20
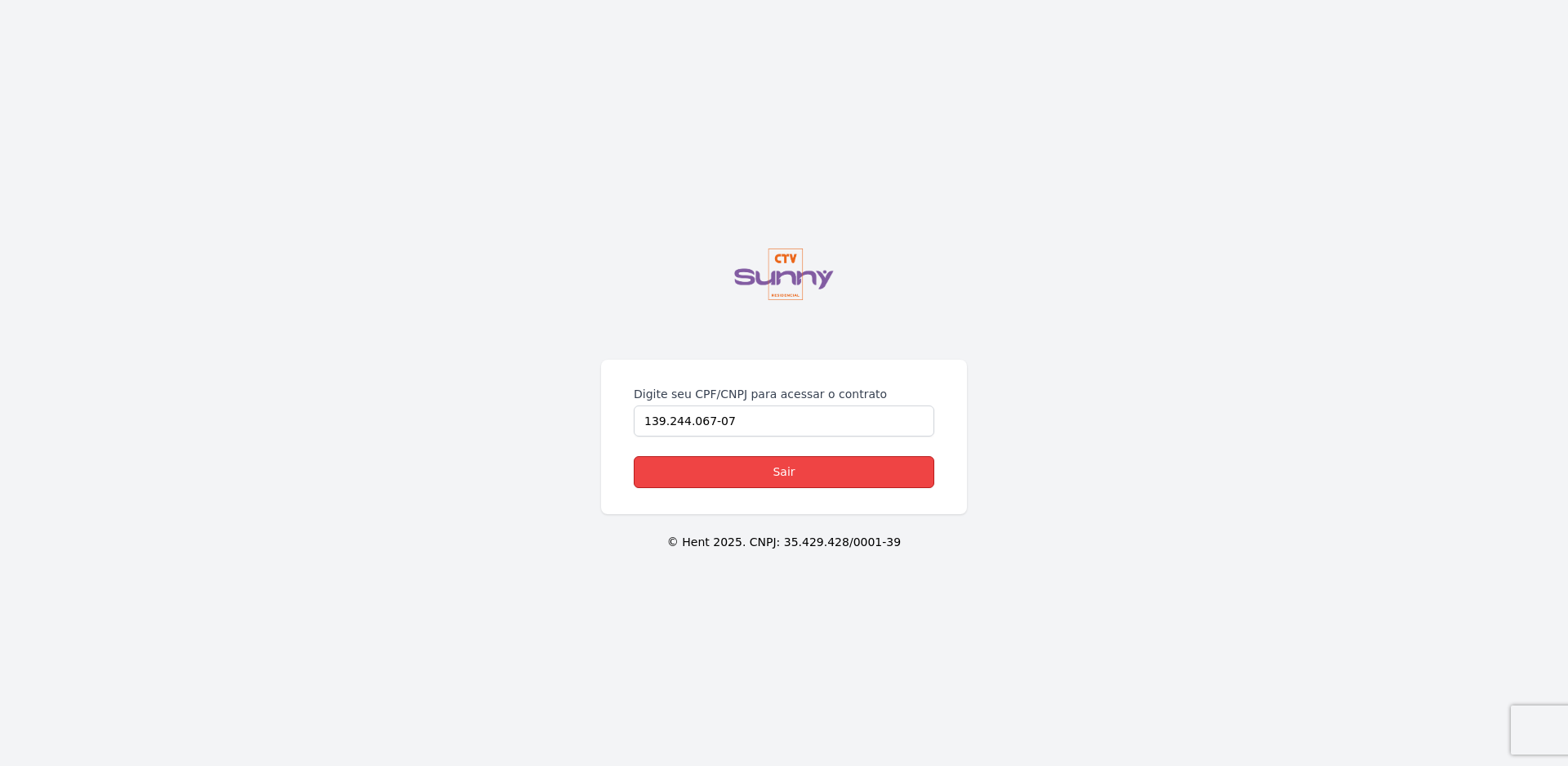
click at [826, 474] on link "Sair" at bounding box center [784, 471] width 300 height 32
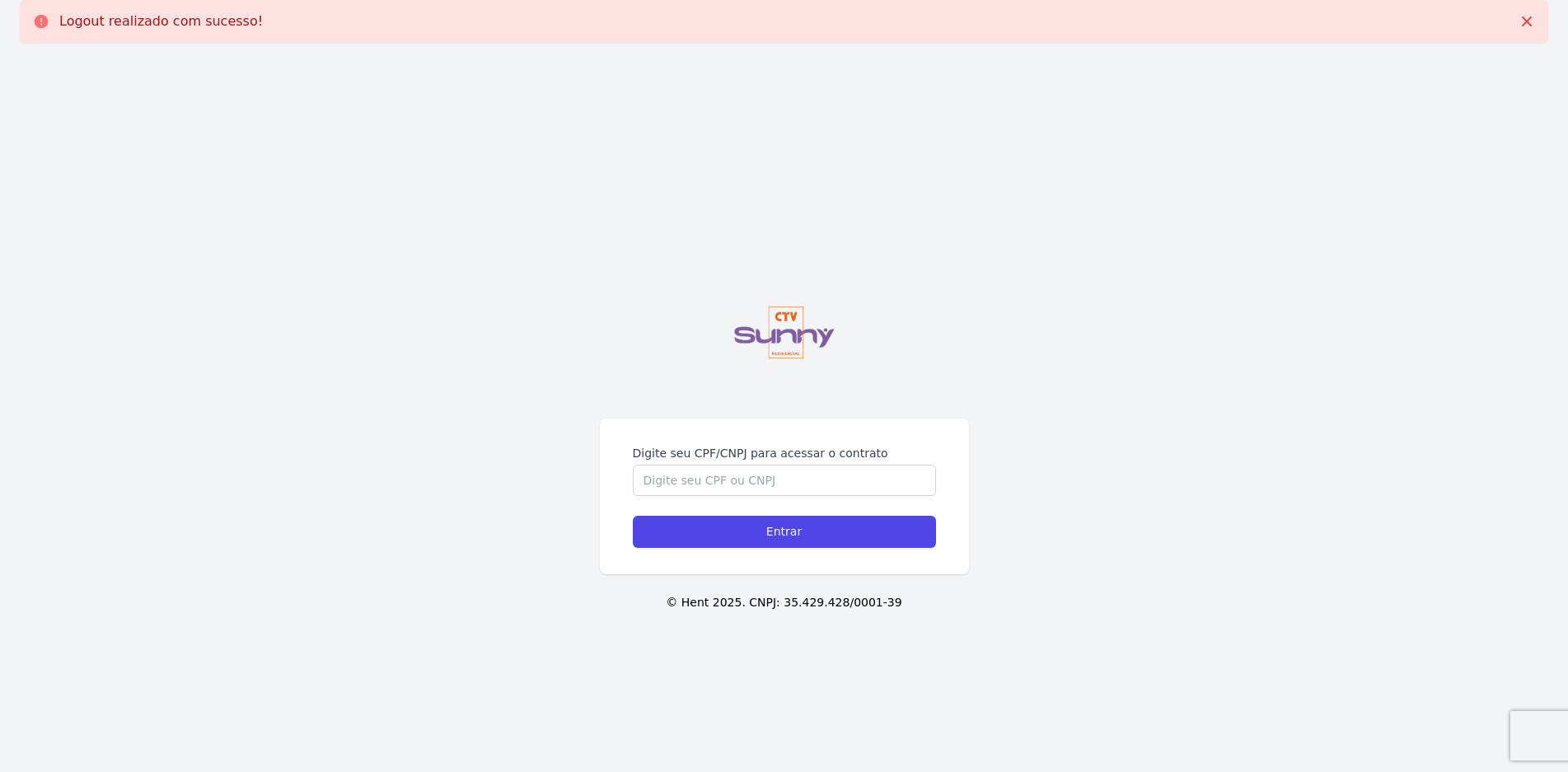
drag, startPoint x: 375, startPoint y: 447, endPoint x: 475, endPoint y: 370, distance: 126.2
click at [377, 445] on div "Digite seu CPF/CNPJ para acessar o contrato Entrar © Hent 2025. CNPJ: 35.429.42…" at bounding box center [784, 442] width 1568 height 772
click at [728, 528] on input "Entrar" at bounding box center [784, 531] width 303 height 32
type input "13924406707"
click at [633, 516] on input "Entrar" at bounding box center [784, 531] width 303 height 32
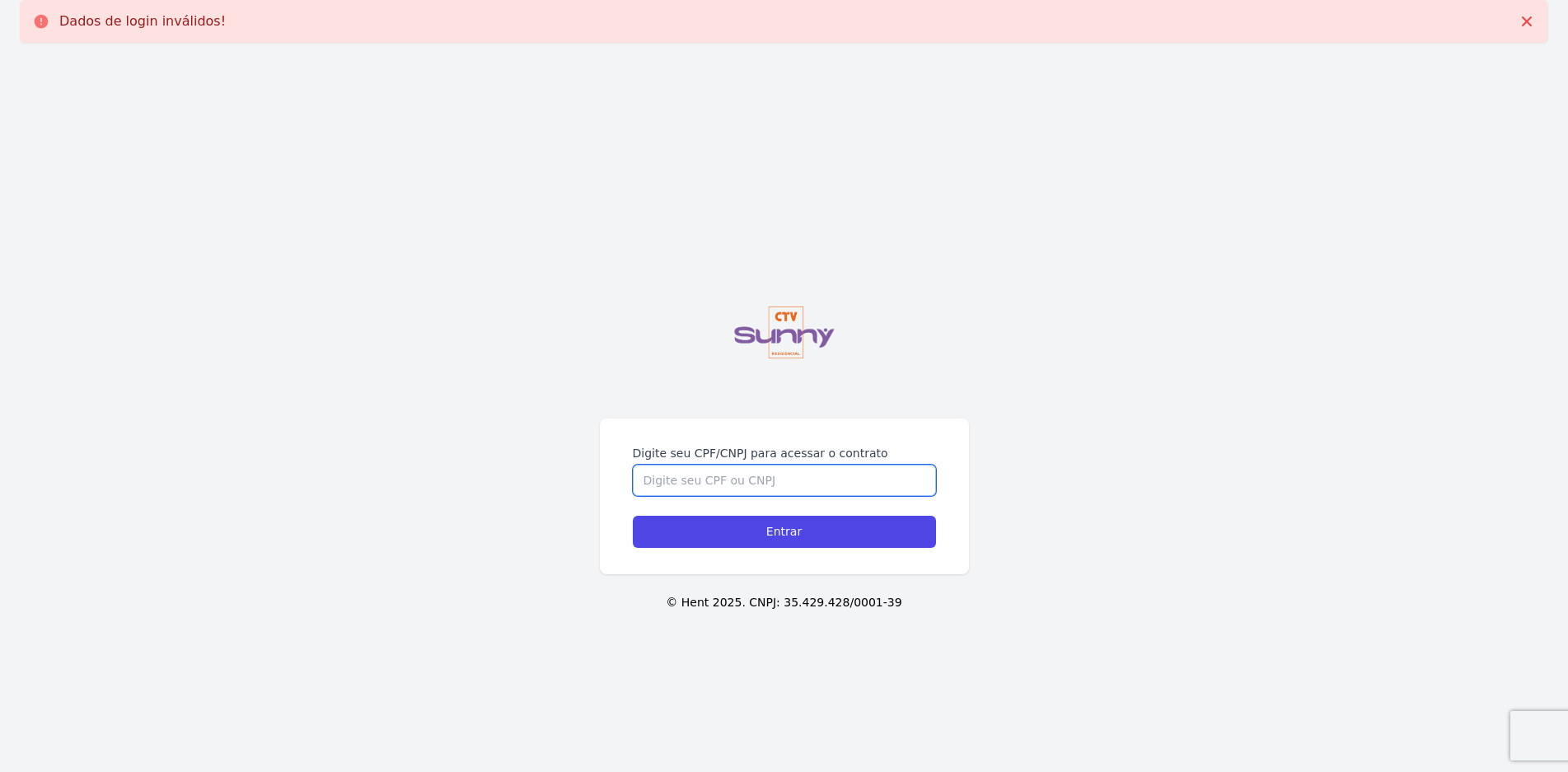
click at [804, 488] on input "Digite seu CPF/CNPJ para acessar o contrato" at bounding box center [784, 480] width 303 height 31
type input "13924406707"
drag, startPoint x: 1460, startPoint y: 269, endPoint x: 1460, endPoint y: 258, distance: 11.0
click at [1460, 269] on div "Digite seu CPF/CNPJ para acessar o contrato 13924406707 Entrar © Hent 2025. CNP…" at bounding box center [784, 442] width 1568 height 772
click at [891, 549] on div "Digite seu CPF/CNPJ para acessar o contrato 13924406707 Entrar" at bounding box center [784, 496] width 369 height 156
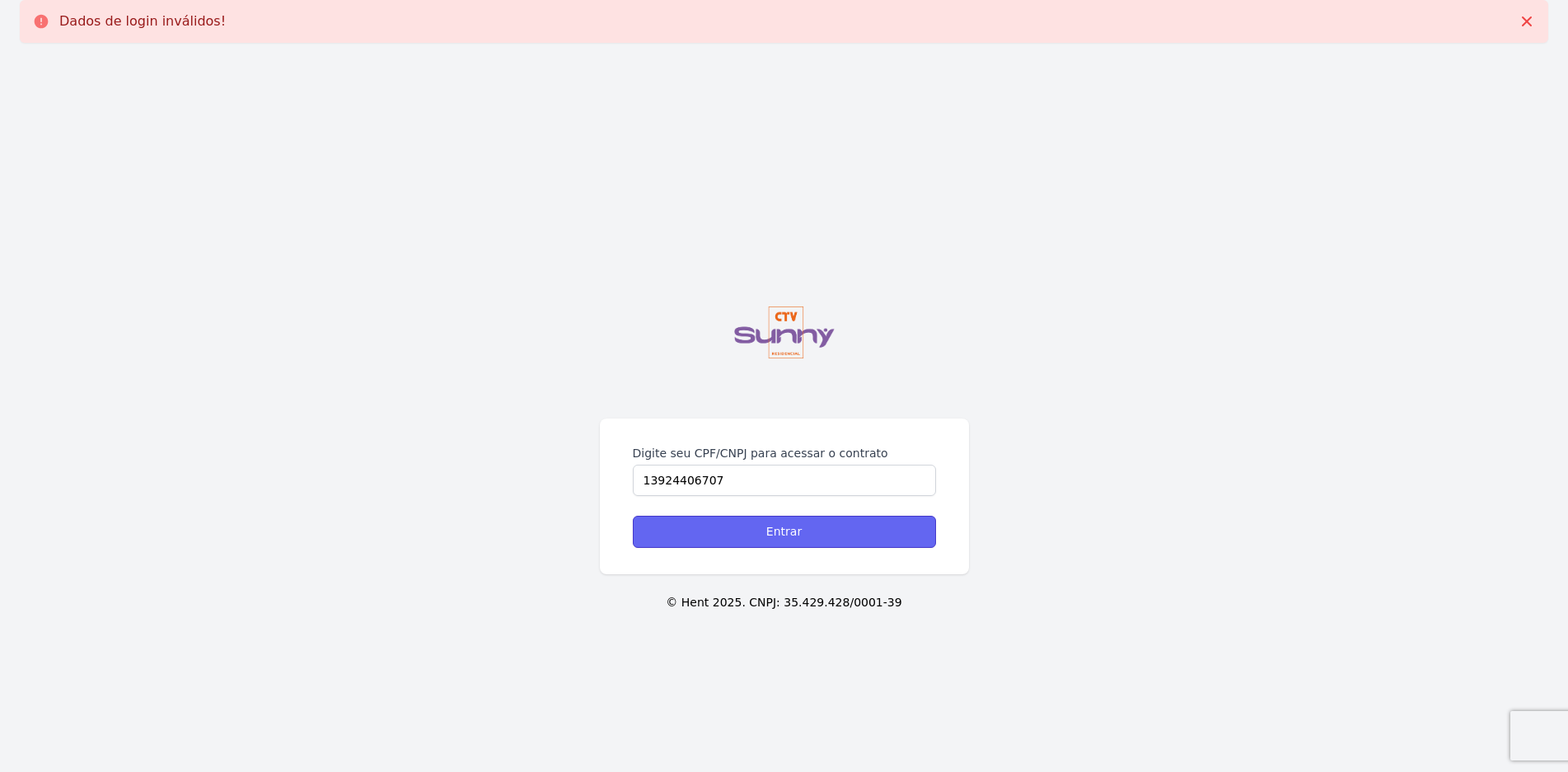
click at [893, 522] on input "Entrar" at bounding box center [784, 531] width 303 height 32
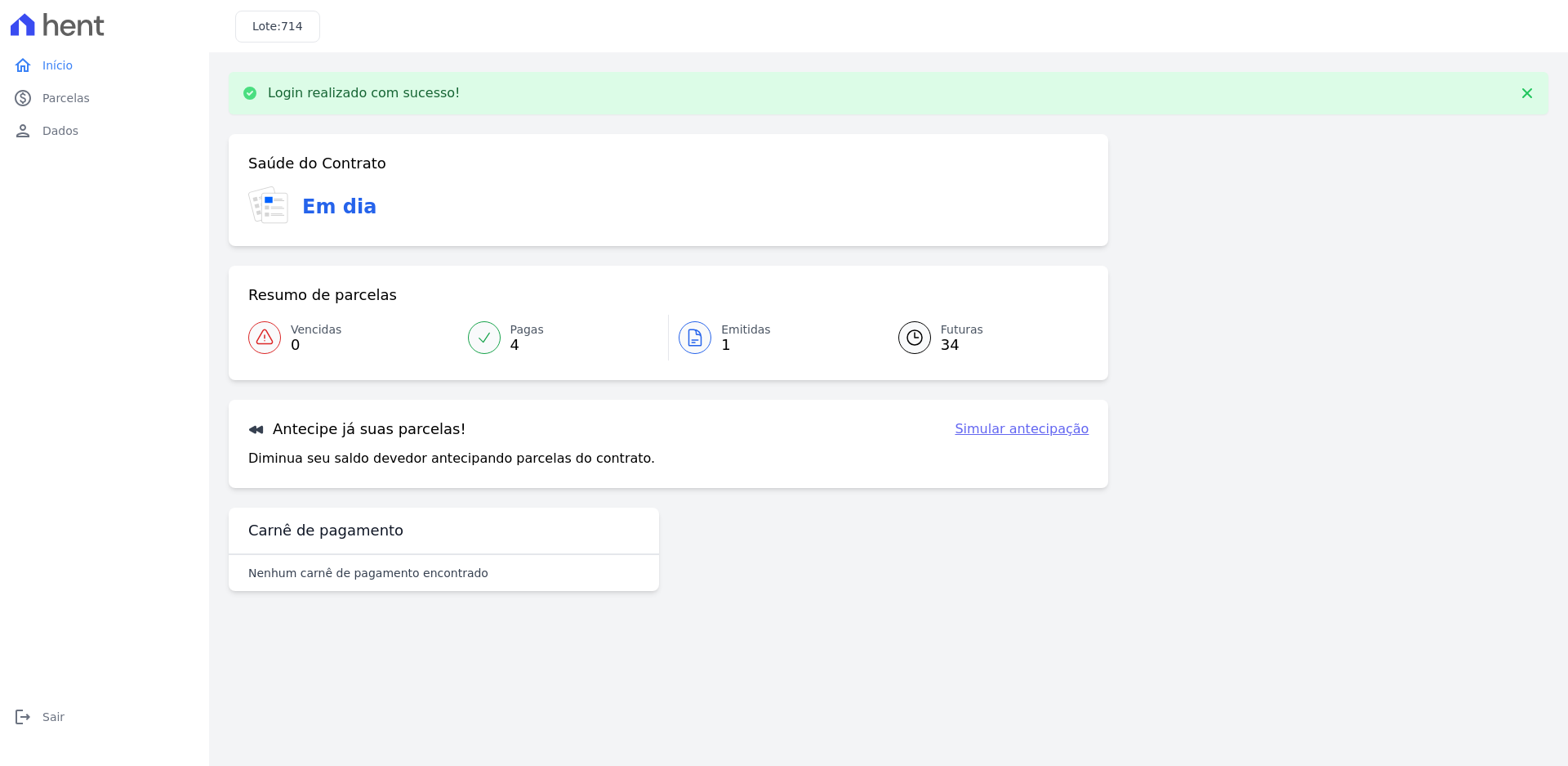
click at [1006, 436] on link "Simular antecipação" at bounding box center [1022, 429] width 134 height 20
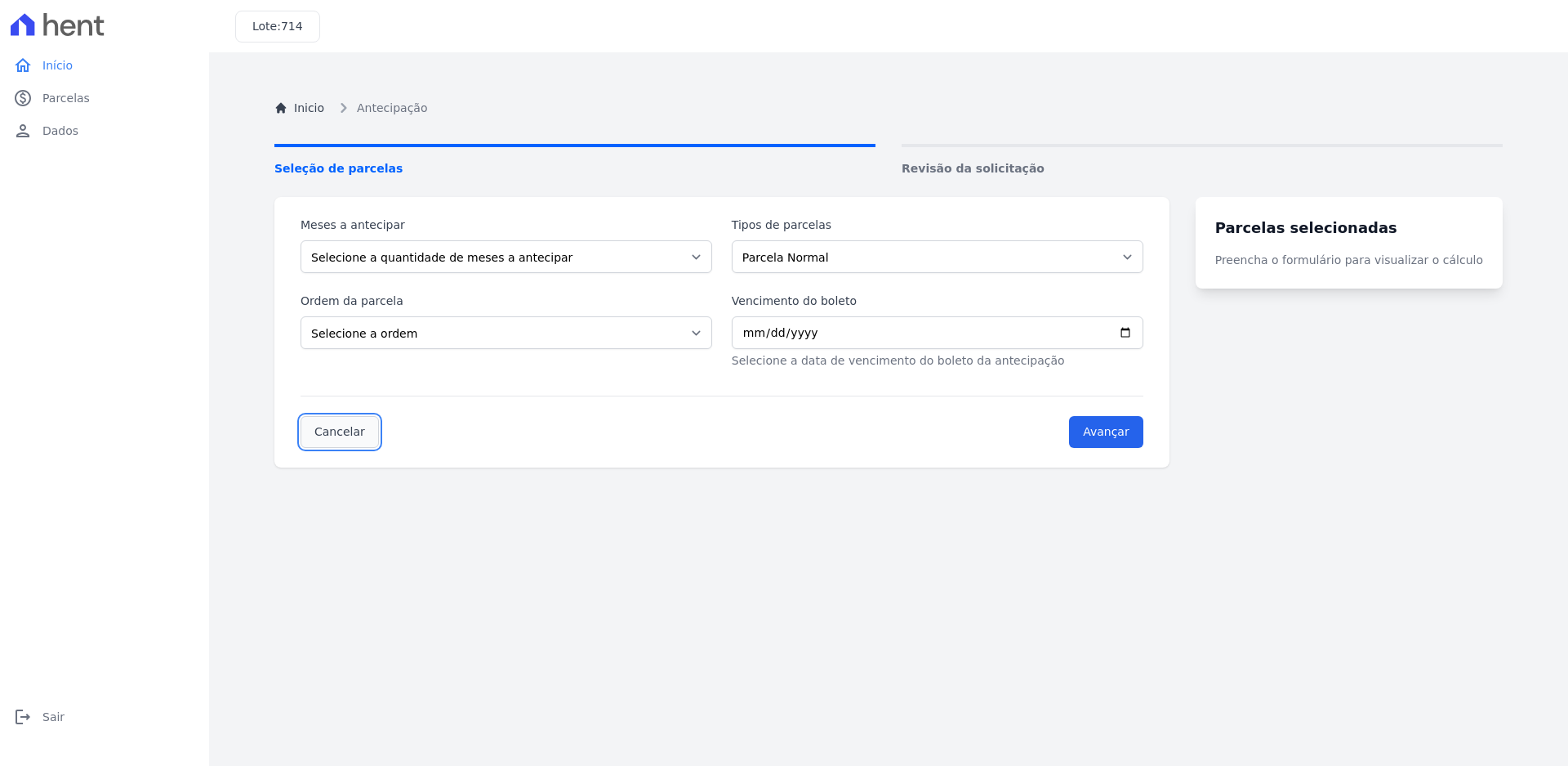
click at [311, 428] on link "Cancelar" at bounding box center [340, 431] width 79 height 32
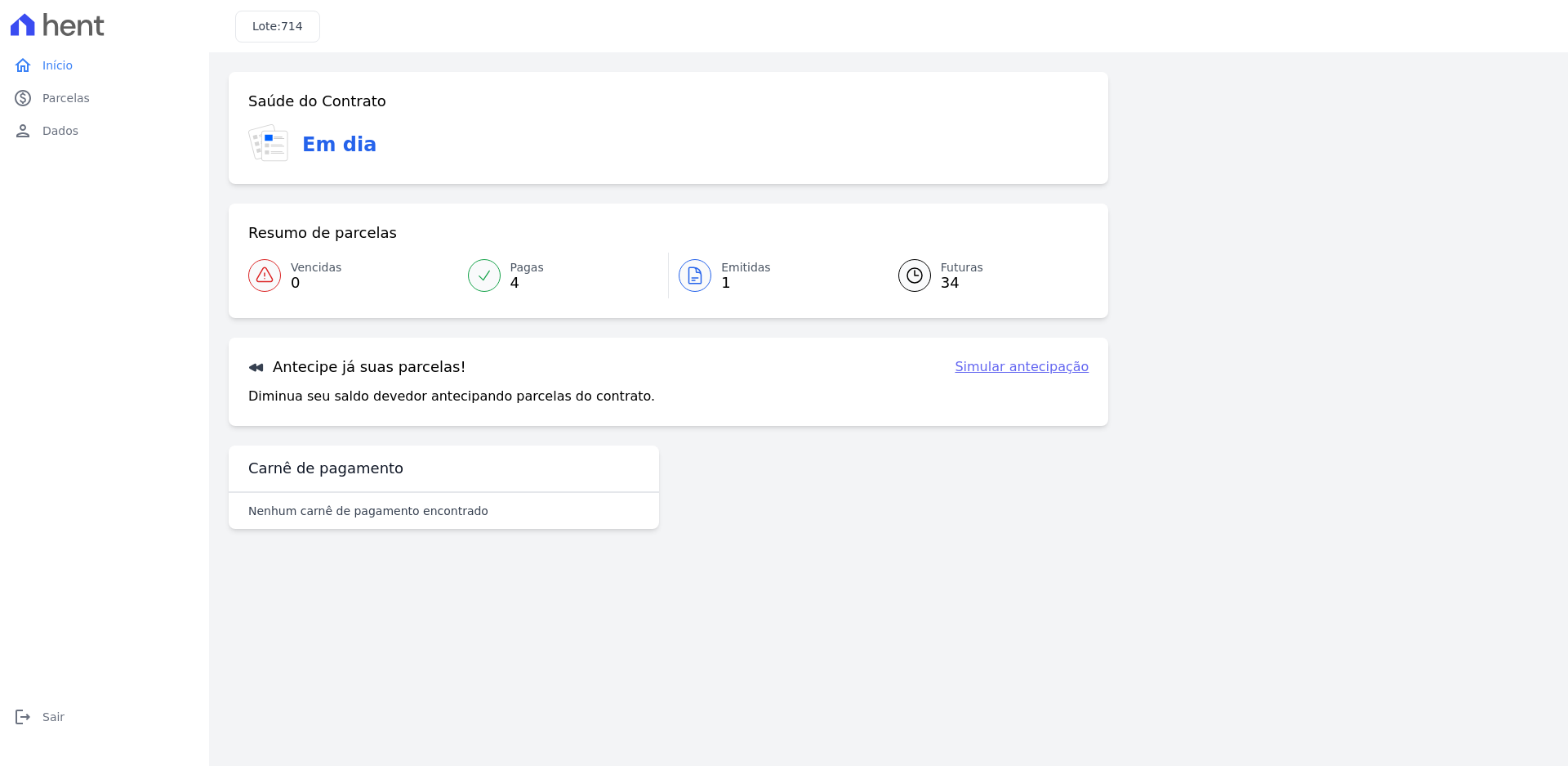
click at [313, 146] on h3 "Em dia" at bounding box center [339, 144] width 74 height 29
drag, startPoint x: 294, startPoint y: 110, endPoint x: 367, endPoint y: 110, distance: 73.0
click at [311, 110] on h3 "Saúde do Contrato" at bounding box center [318, 101] width 138 height 20
click at [1146, 124] on div "Saúde do Contrato Em dia Resumo de parcelas Vencidas 0 Pagas 4 Emitidas 1 Futur…" at bounding box center [889, 307] width 1320 height 470
drag, startPoint x: 1216, startPoint y: 120, endPoint x: 853, endPoint y: 221, distance: 376.8
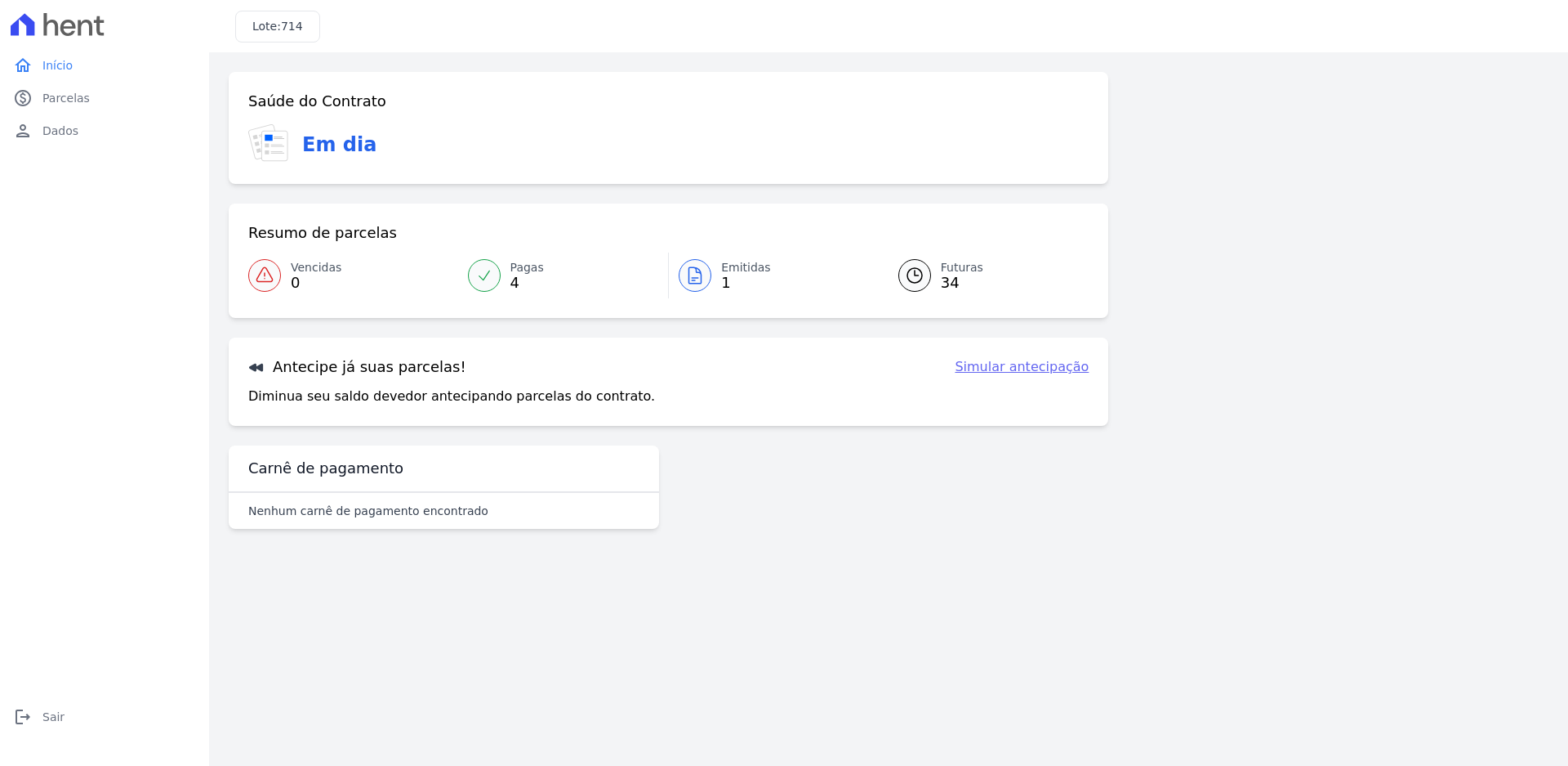
click at [1210, 126] on div "Saúde do Contrato Em dia Resumo de parcelas Vencidas 0 Pagas 4 Emitidas 1 Futur…" at bounding box center [889, 307] width 1320 height 470
click at [72, 710] on link "logout Sair" at bounding box center [105, 716] width 196 height 32
